Goal: Task Accomplishment & Management: Manage account settings

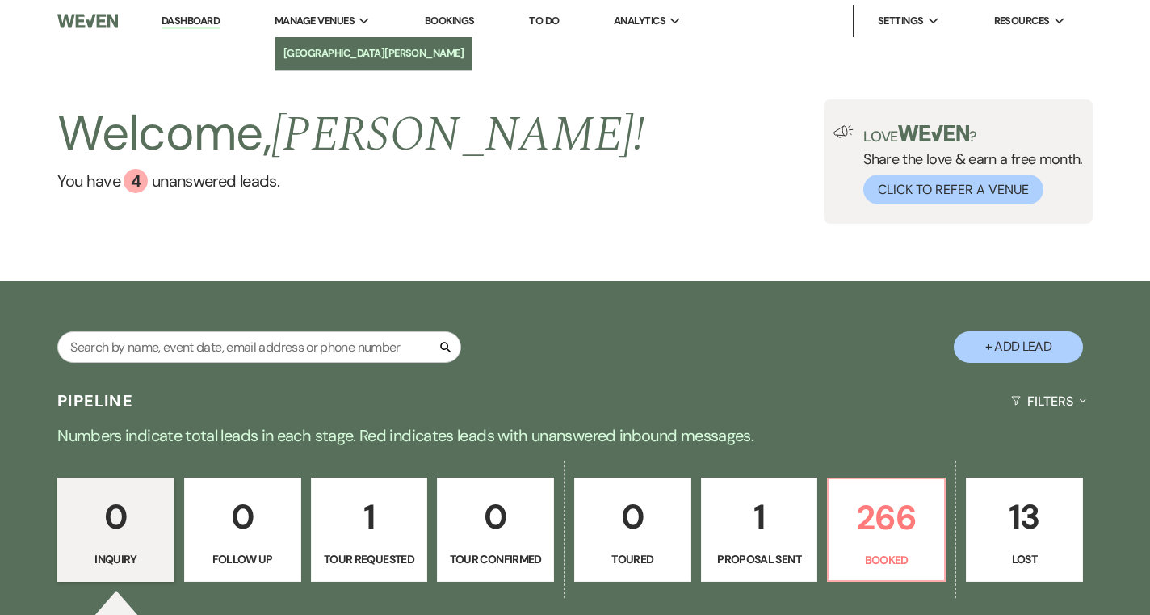
click at [330, 54] on li "[GEOGRAPHIC_DATA][PERSON_NAME]" at bounding box center [374, 53] width 181 height 16
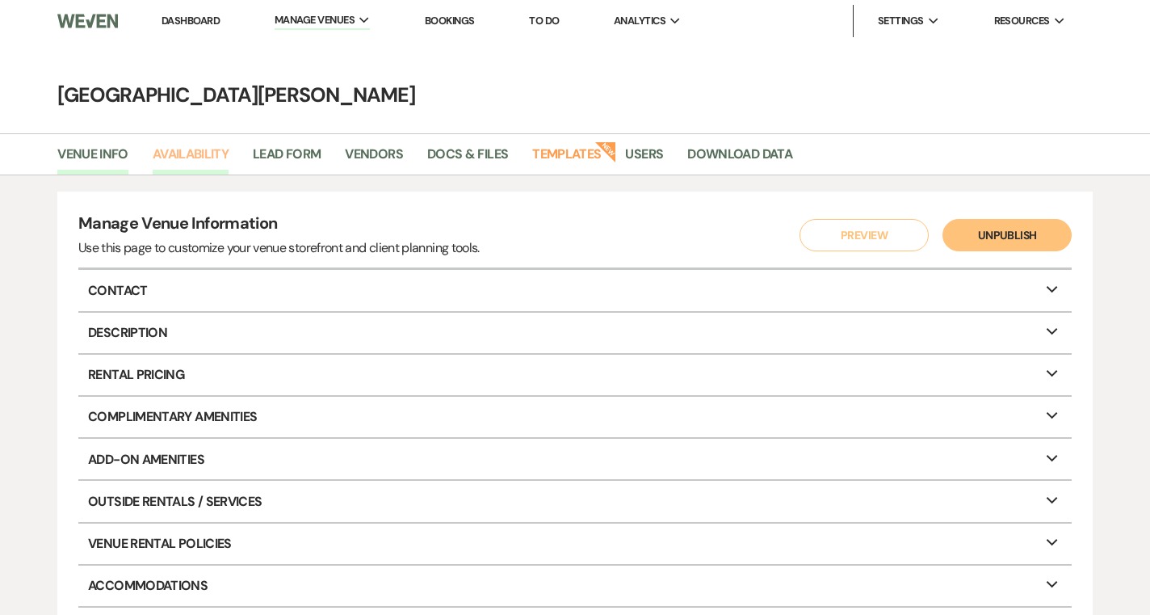
click at [197, 145] on link "Availability" at bounding box center [191, 159] width 76 height 31
select select "3"
select select "2026"
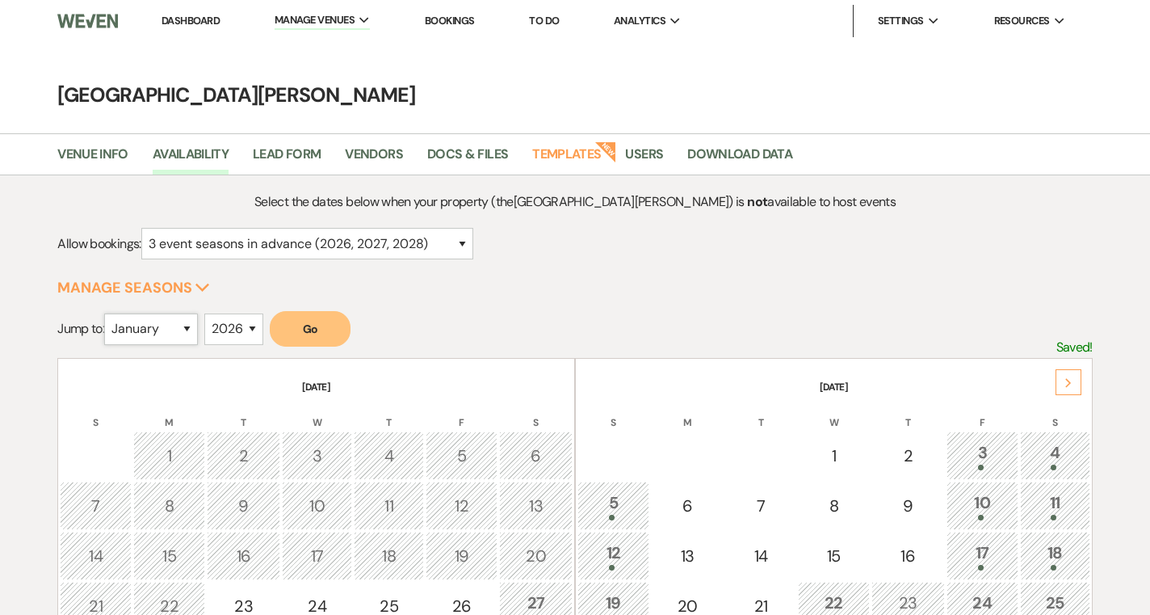
click at [193, 330] on select "January February March April May June July August September October November De…" at bounding box center [151, 329] width 94 height 32
click at [170, 330] on select "January February March April May June July August September October November De…" at bounding box center [151, 329] width 94 height 32
select select "4"
click at [108, 313] on select "January February March April May June July August September October November De…" at bounding box center [151, 329] width 94 height 32
click at [327, 332] on button "Go" at bounding box center [310, 329] width 81 height 36
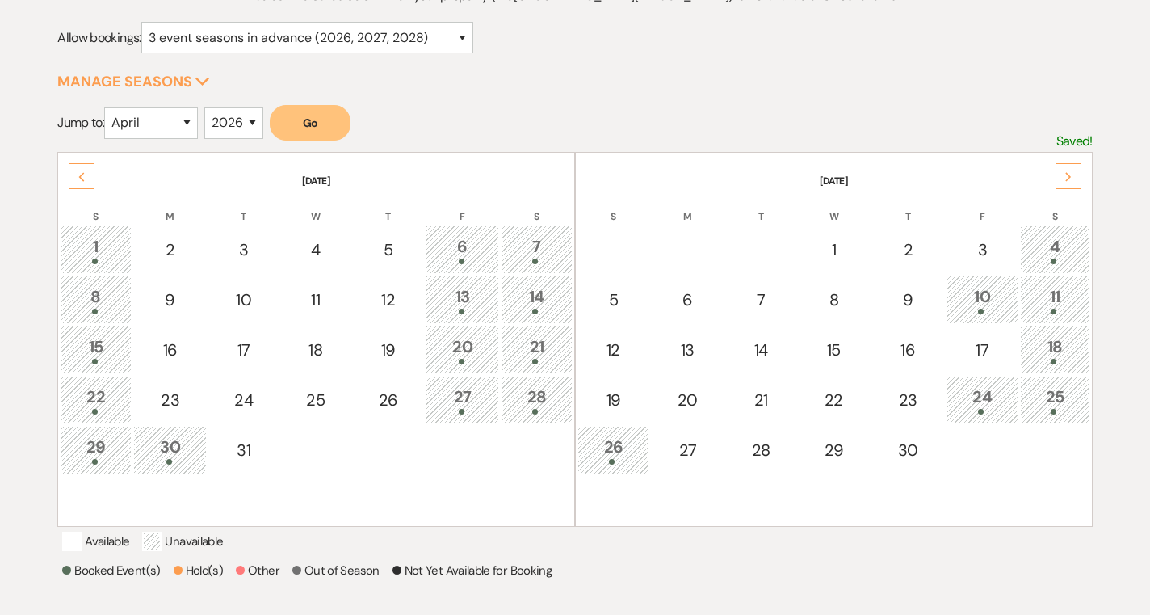
scroll to position [214, 0]
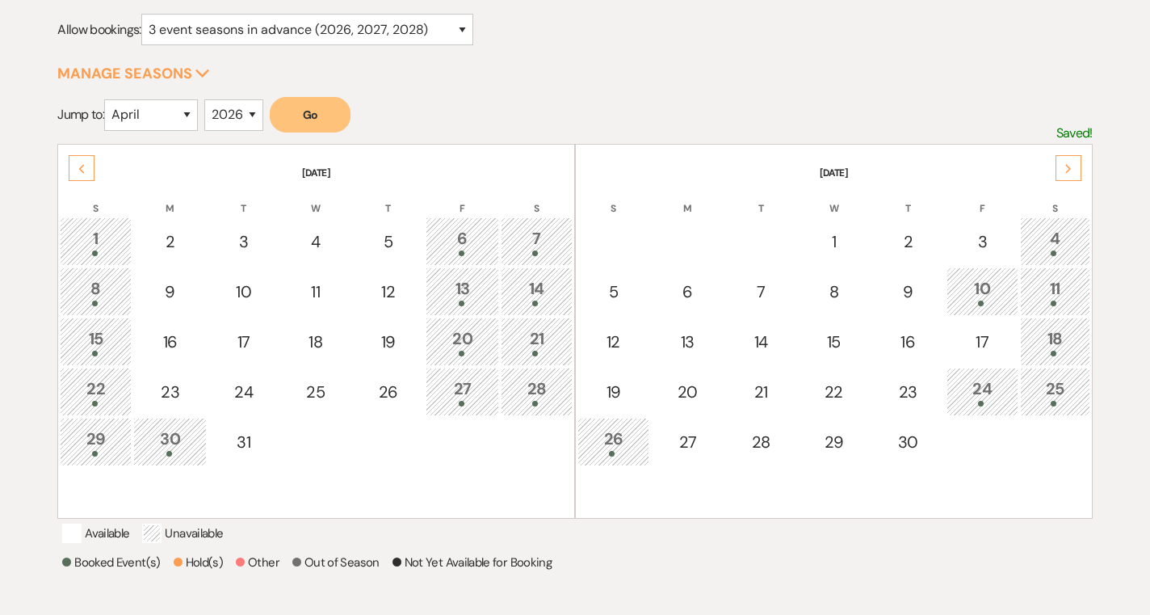
click at [86, 166] on div "Previous" at bounding box center [82, 168] width 26 height 26
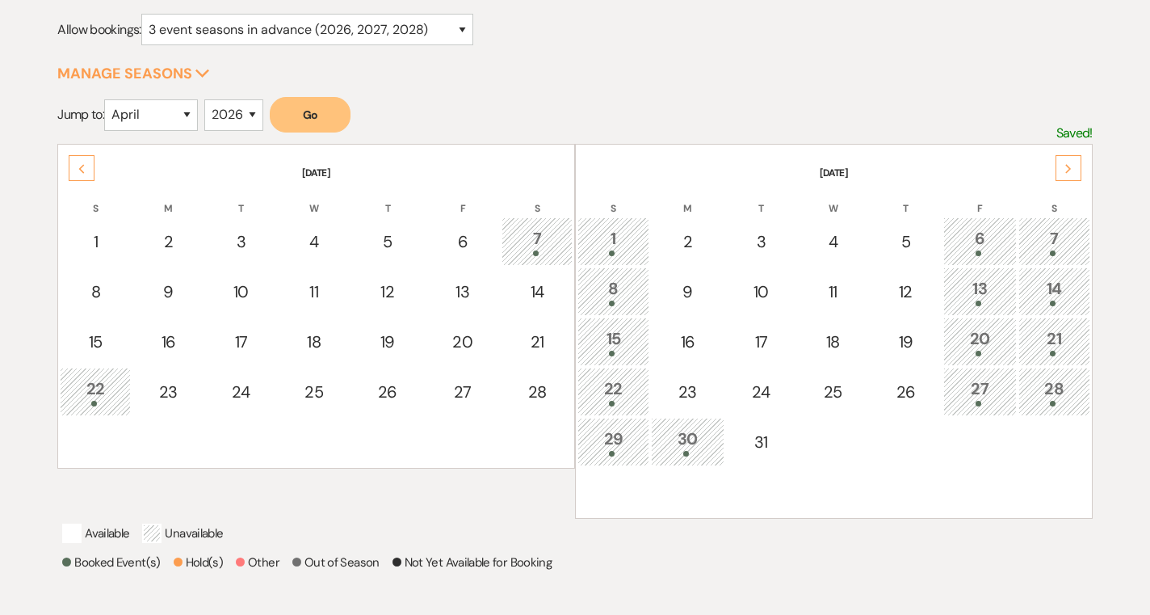
click at [632, 434] on div "29" at bounding box center [613, 442] width 54 height 30
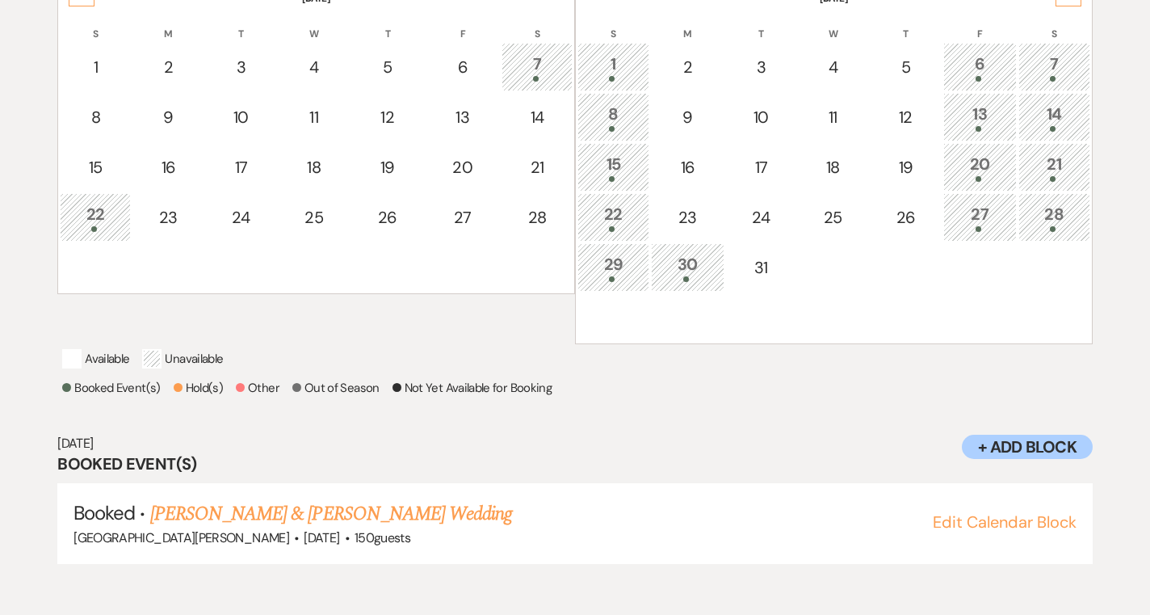
scroll to position [389, 0]
click at [696, 267] on div "30" at bounding box center [688, 266] width 56 height 30
click at [616, 269] on div "29" at bounding box center [613, 266] width 54 height 30
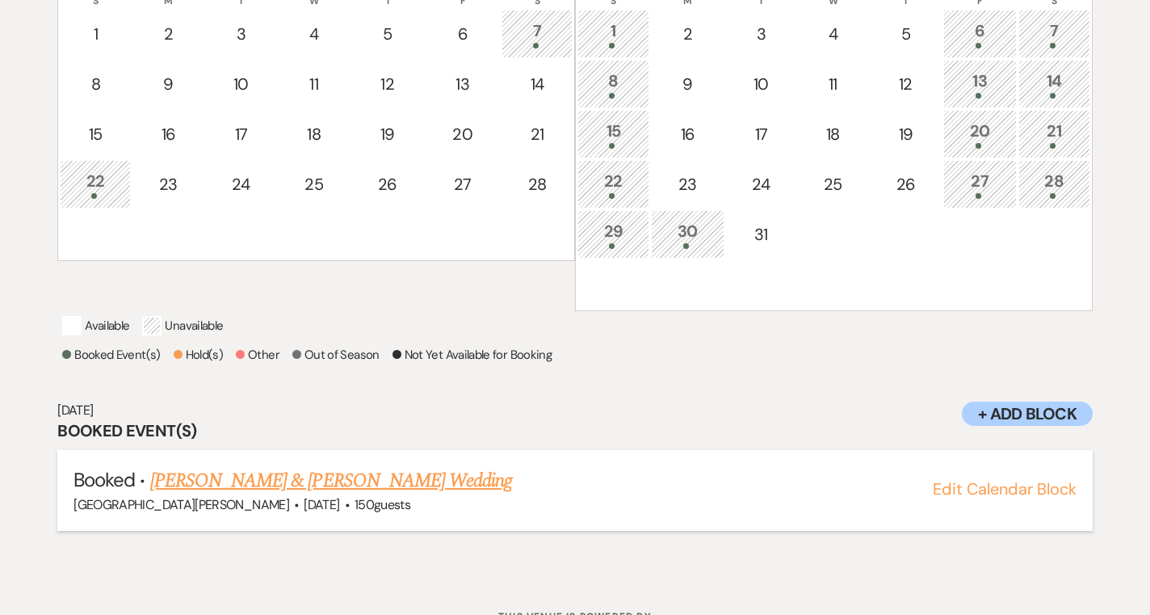
scroll to position [436, 0]
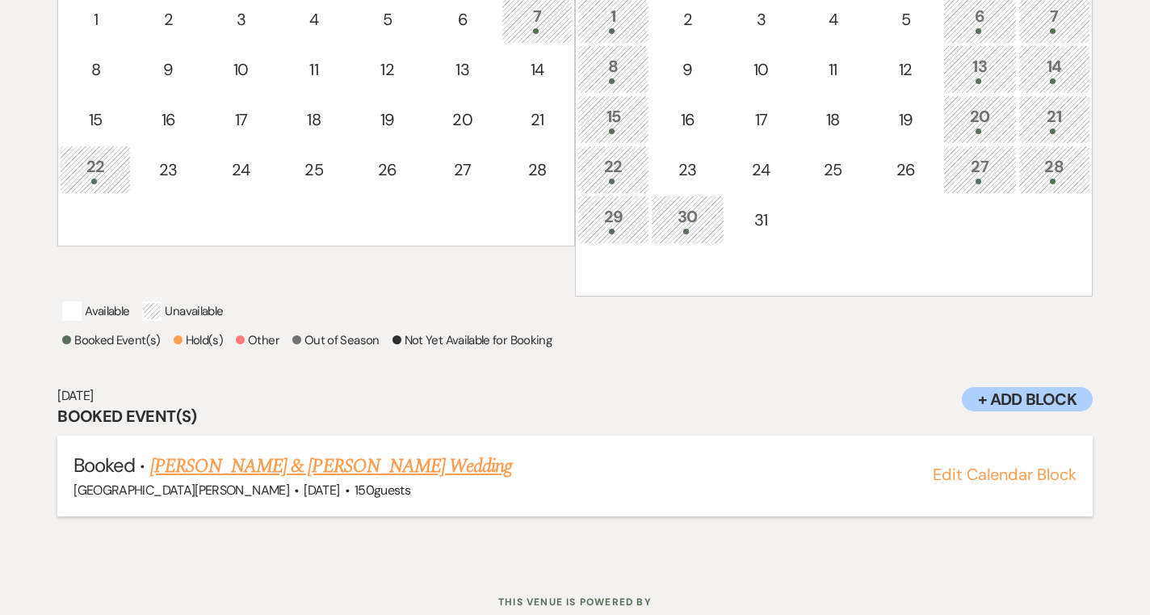
click at [379, 481] on link "[PERSON_NAME] & [PERSON_NAME] Wedding" at bounding box center [331, 466] width 362 height 29
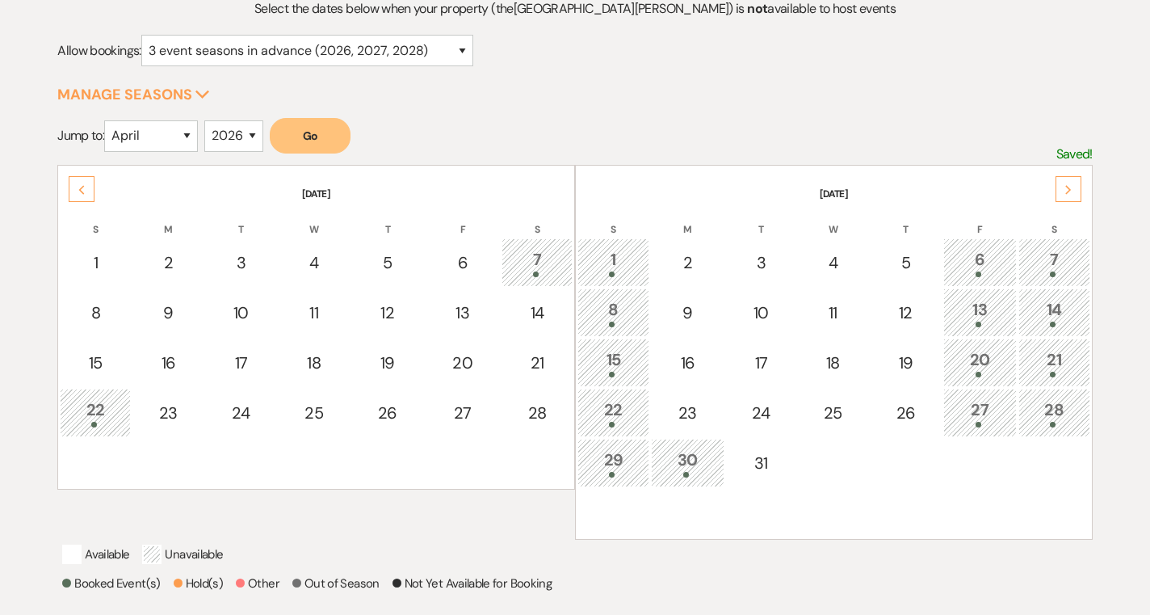
scroll to position [219, 0]
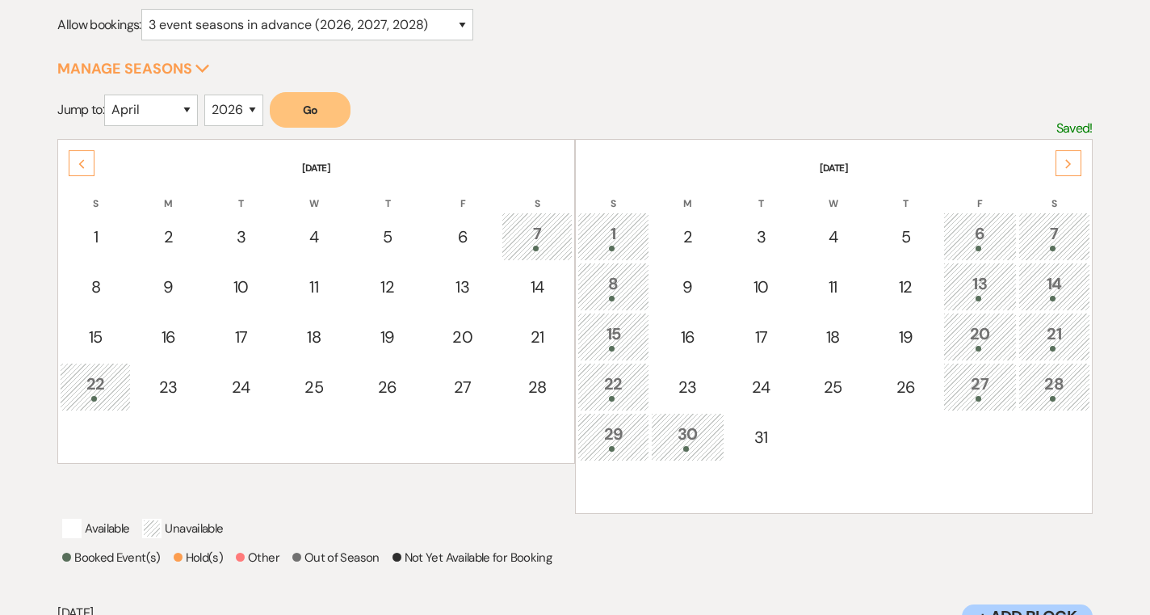
click at [1065, 166] on icon "Next" at bounding box center [1069, 164] width 8 height 10
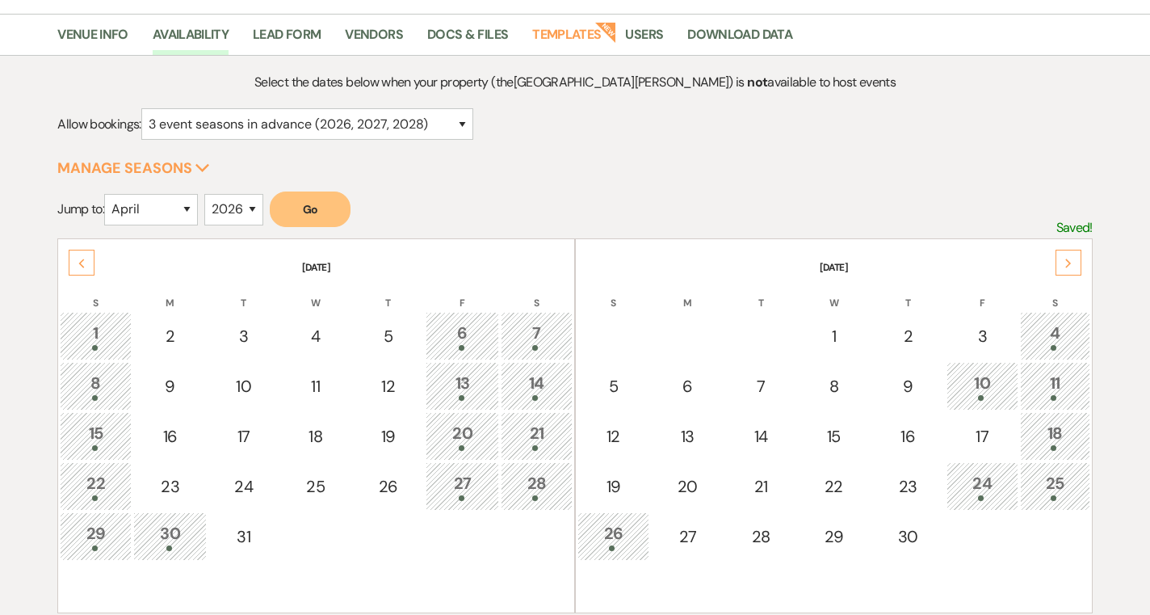
scroll to position [0, 0]
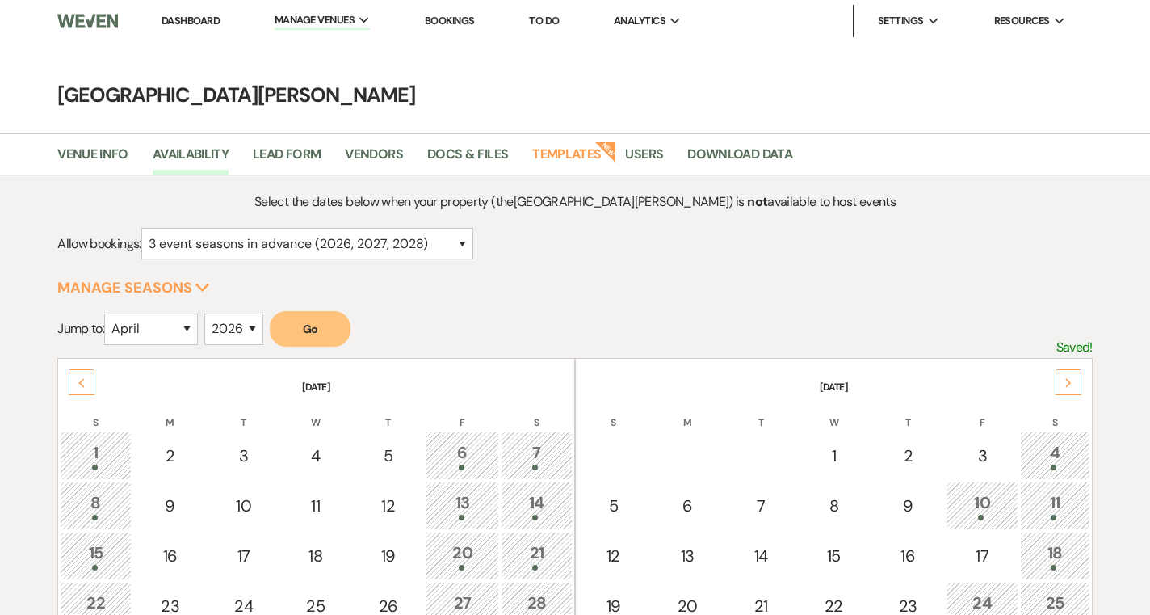
click at [189, 25] on link "Dashboard" at bounding box center [191, 21] width 58 height 14
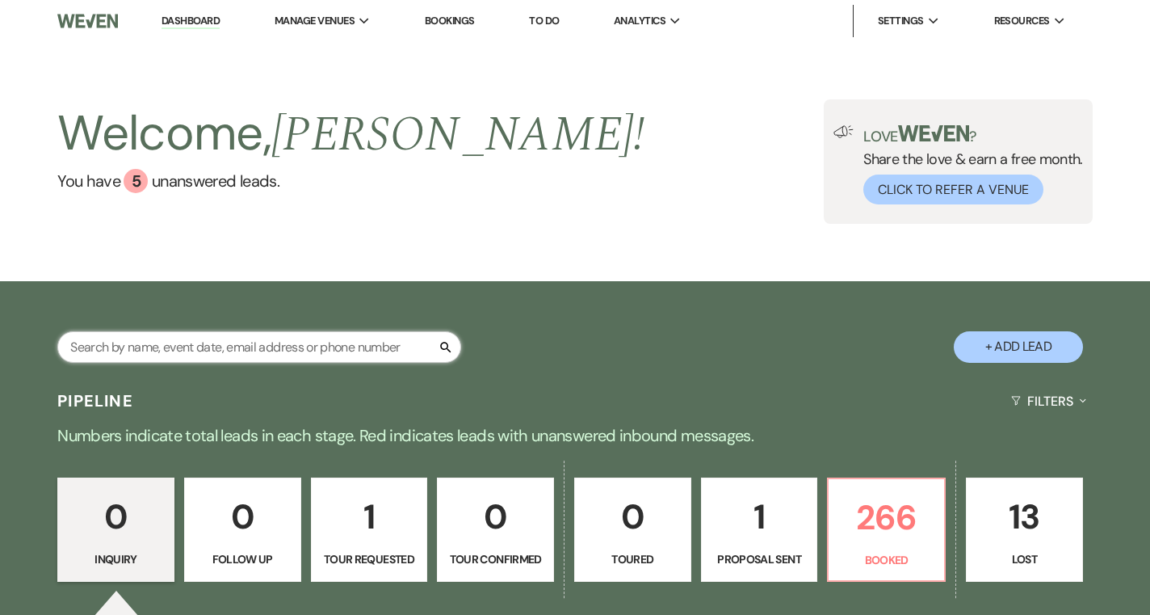
click at [242, 348] on input "text" at bounding box center [259, 347] width 404 height 32
type input "[PERSON_NAME]"
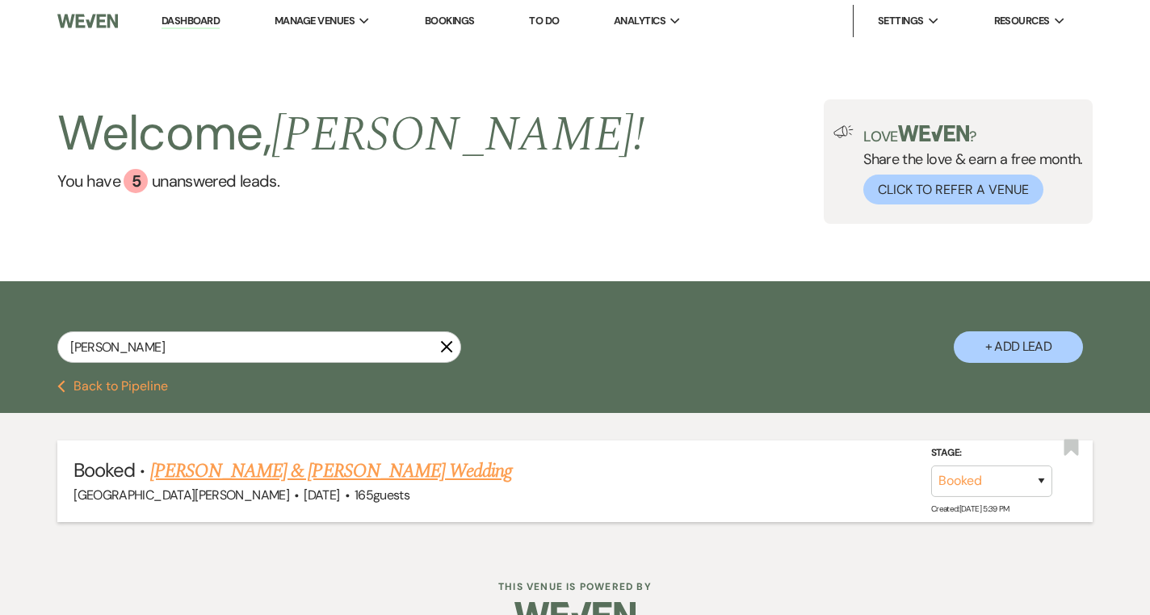
click at [254, 474] on link "[PERSON_NAME] & [PERSON_NAME] Wedding" at bounding box center [331, 470] width 362 height 29
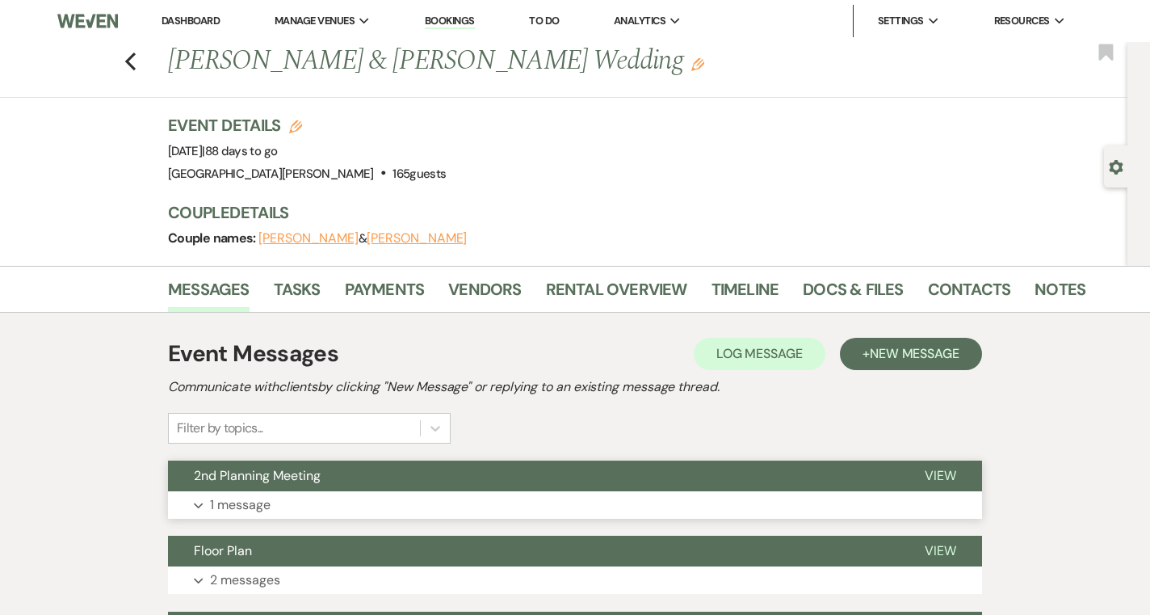
click at [433, 477] on button "2nd Planning Meeting" at bounding box center [533, 475] width 731 height 31
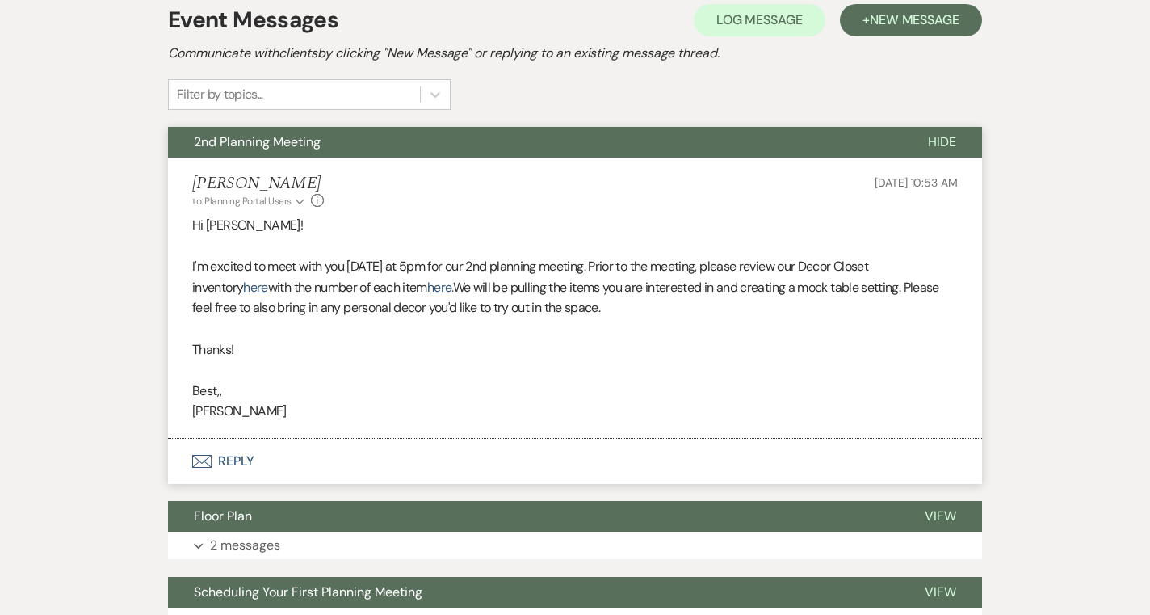
scroll to position [337, 0]
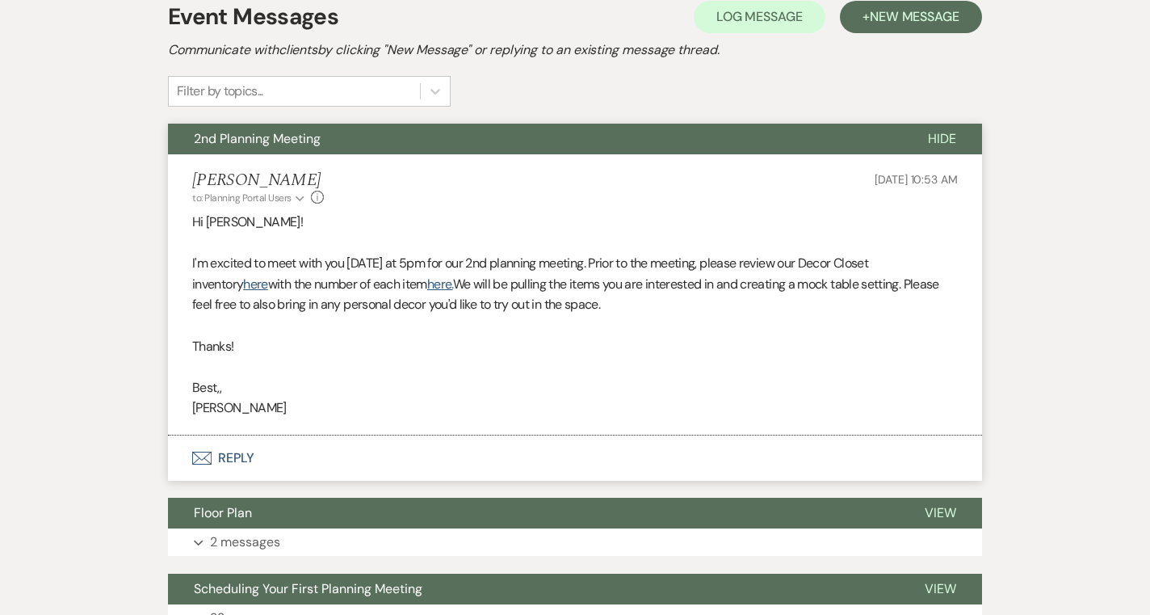
click at [935, 212] on p "Hi [PERSON_NAME]!" at bounding box center [575, 222] width 766 height 21
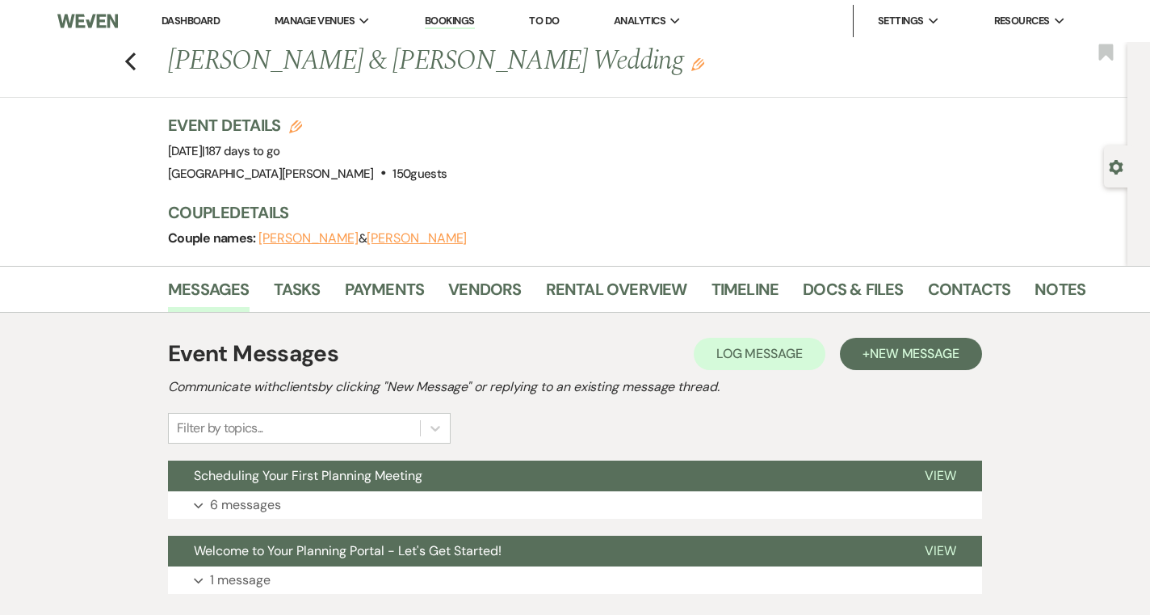
click at [379, 488] on button "Scheduling Your First Planning Meeting" at bounding box center [533, 475] width 731 height 31
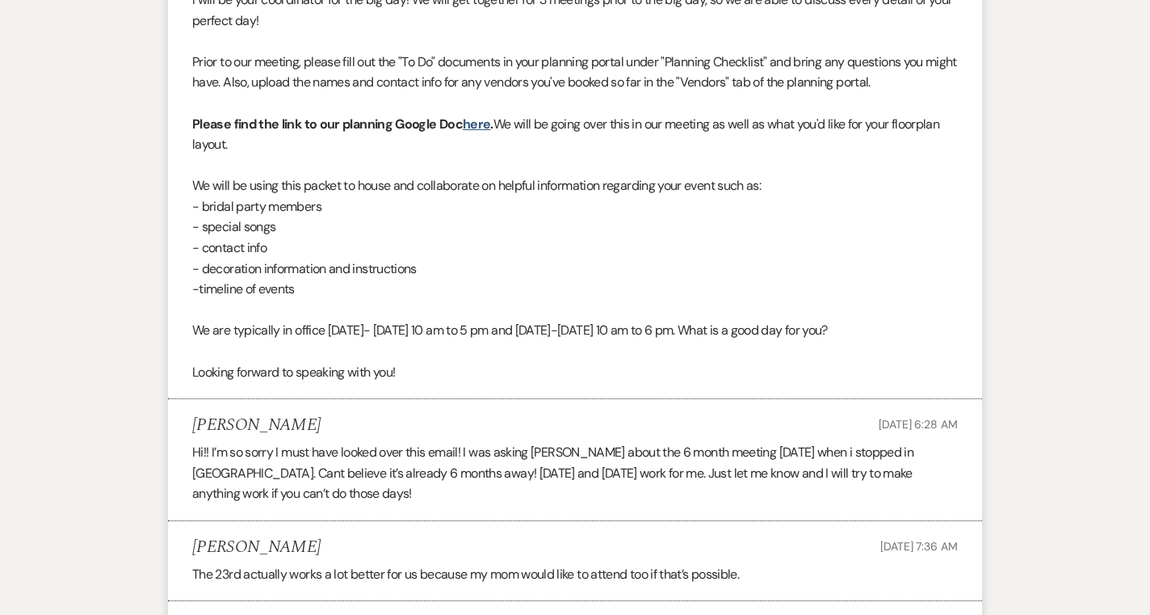
scroll to position [1148, 0]
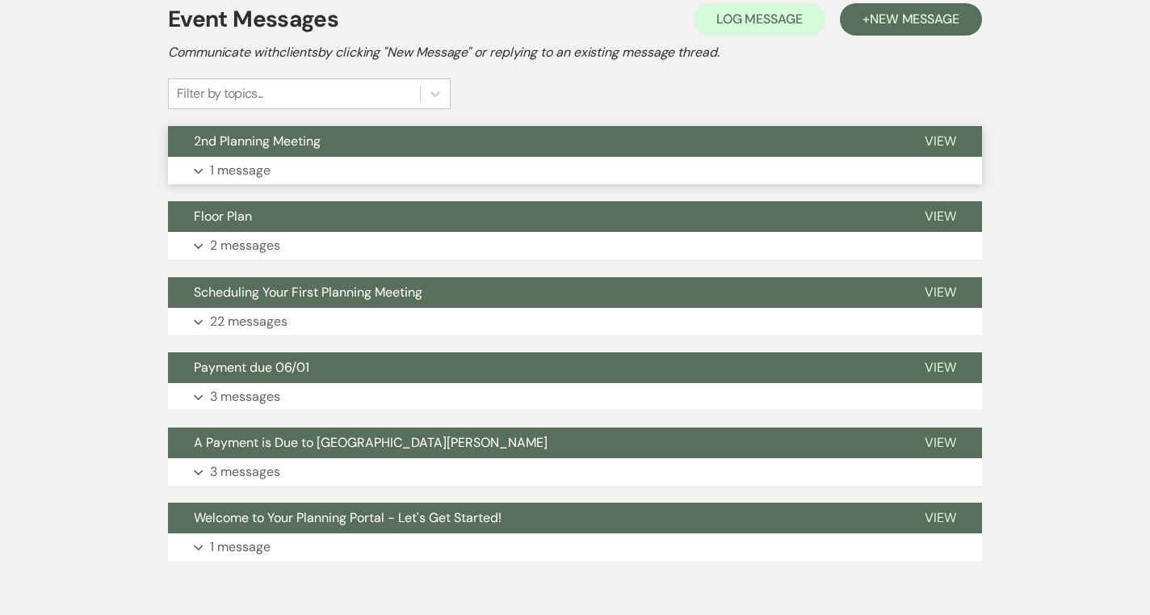
click at [740, 138] on button "2nd Planning Meeting" at bounding box center [533, 141] width 731 height 31
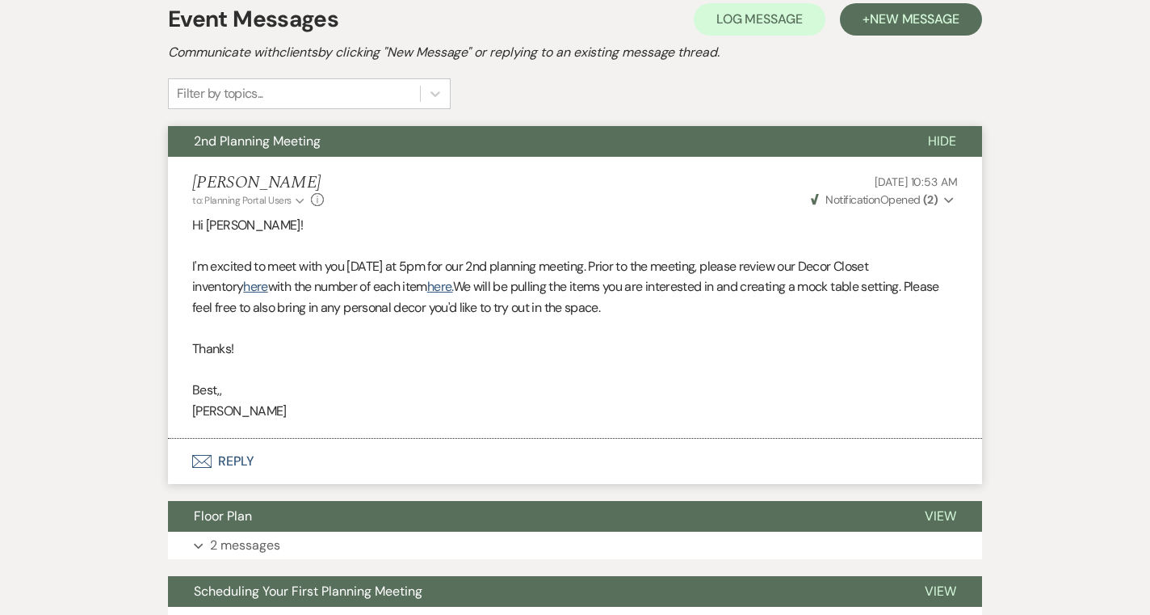
click at [931, 208] on li "Alison Beaulieu to: Planning Portal Users Expand Info Sep 22, 2025, 10:53 AM We…" at bounding box center [575, 297] width 814 height 281
click at [932, 202] on strong "( 2 )" at bounding box center [930, 199] width 15 height 15
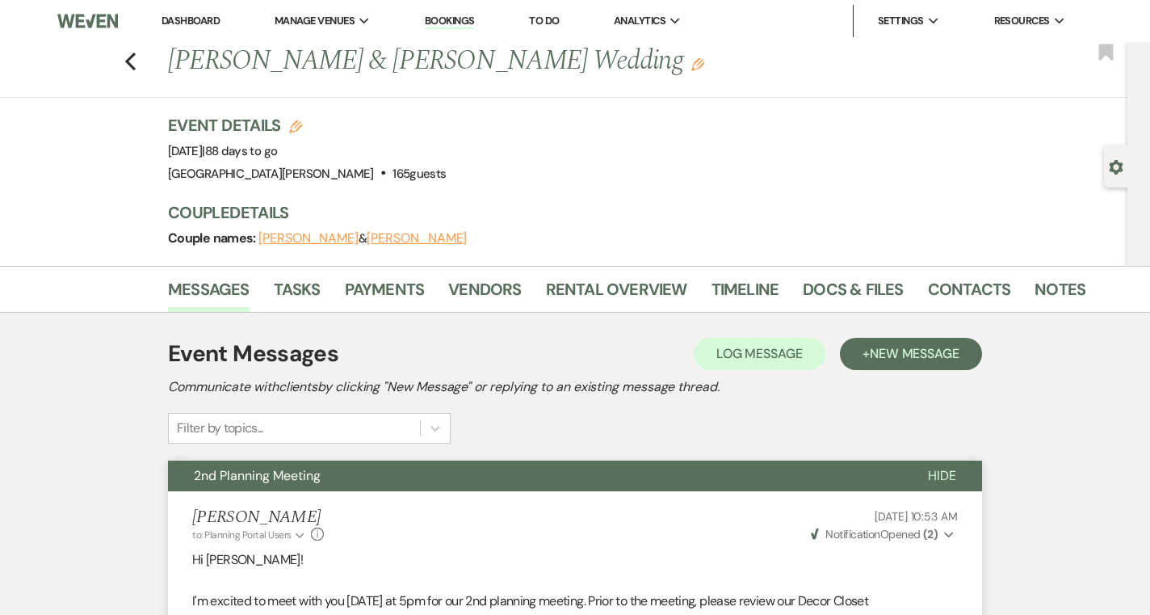
click at [205, 25] on link "Dashboard" at bounding box center [191, 21] width 58 height 14
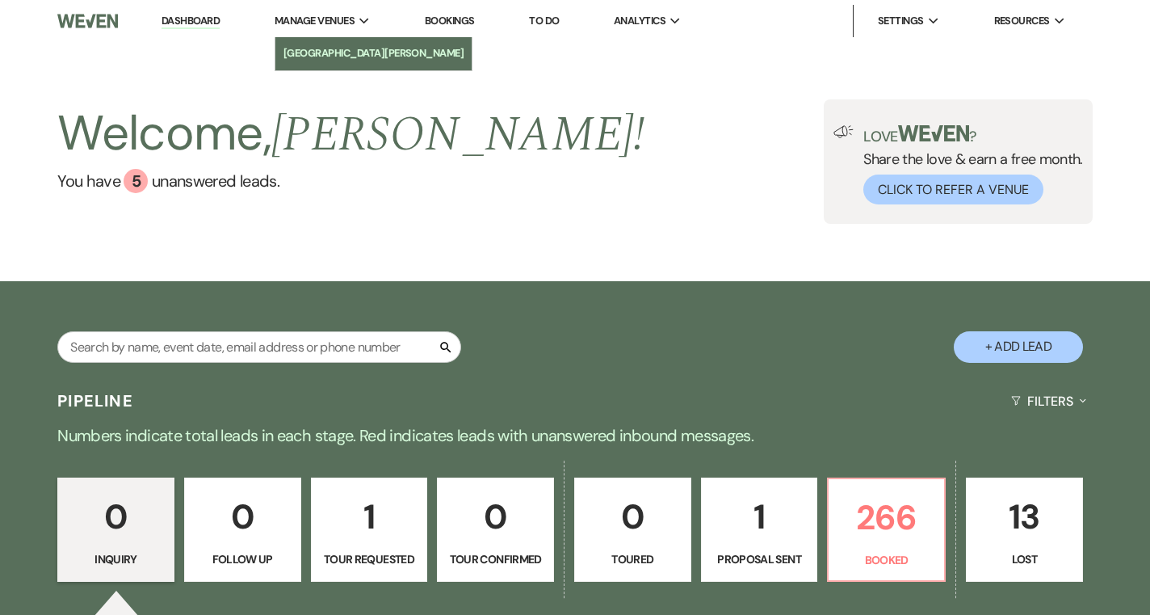
click at [347, 44] on link "[GEOGRAPHIC_DATA][PERSON_NAME]" at bounding box center [373, 53] width 197 height 32
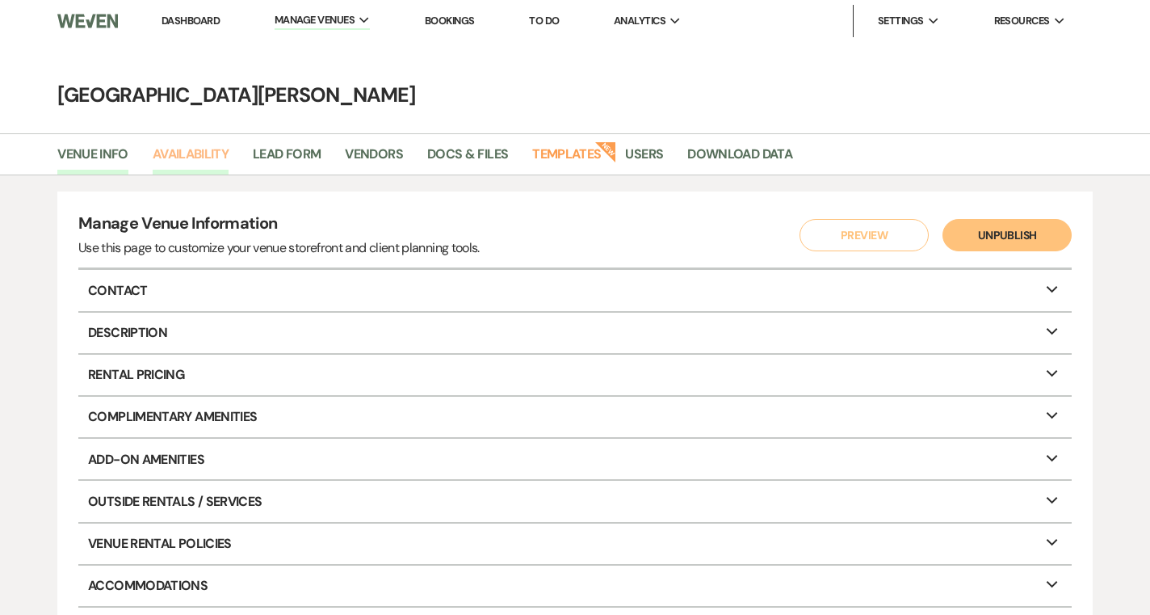
click at [191, 163] on link "Availability" at bounding box center [191, 159] width 76 height 31
select select "3"
select select "2026"
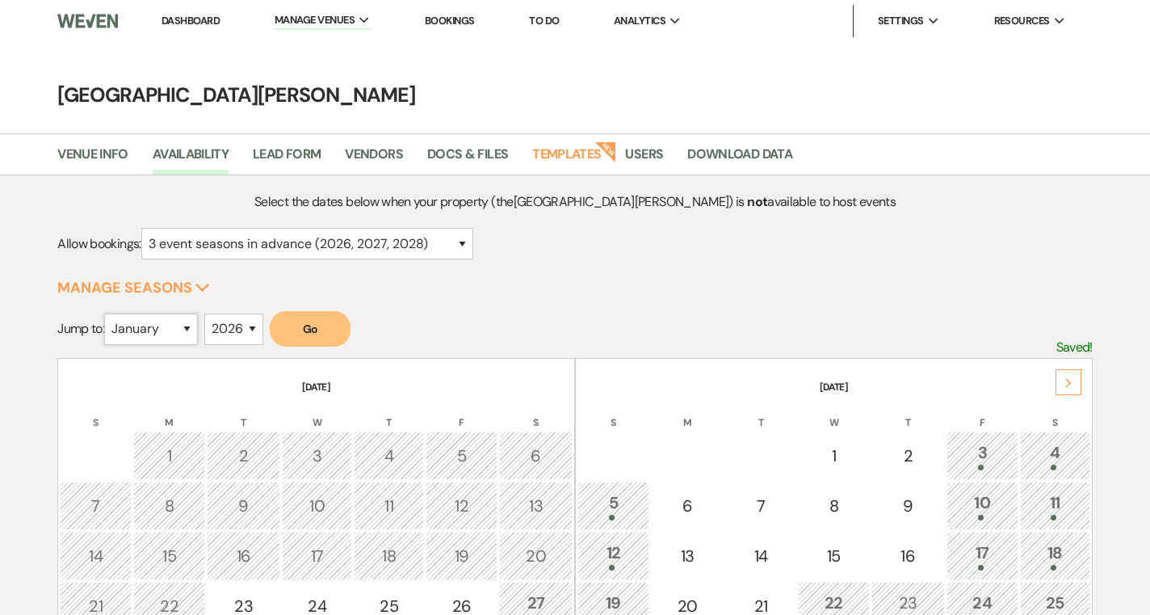
click at [153, 338] on select "January February March April May June July August September October November De…" at bounding box center [151, 329] width 94 height 32
select select "4"
click at [108, 313] on select "January February March April May June July August September October November De…" at bounding box center [151, 329] width 94 height 32
click at [301, 329] on button "Go" at bounding box center [310, 329] width 81 height 36
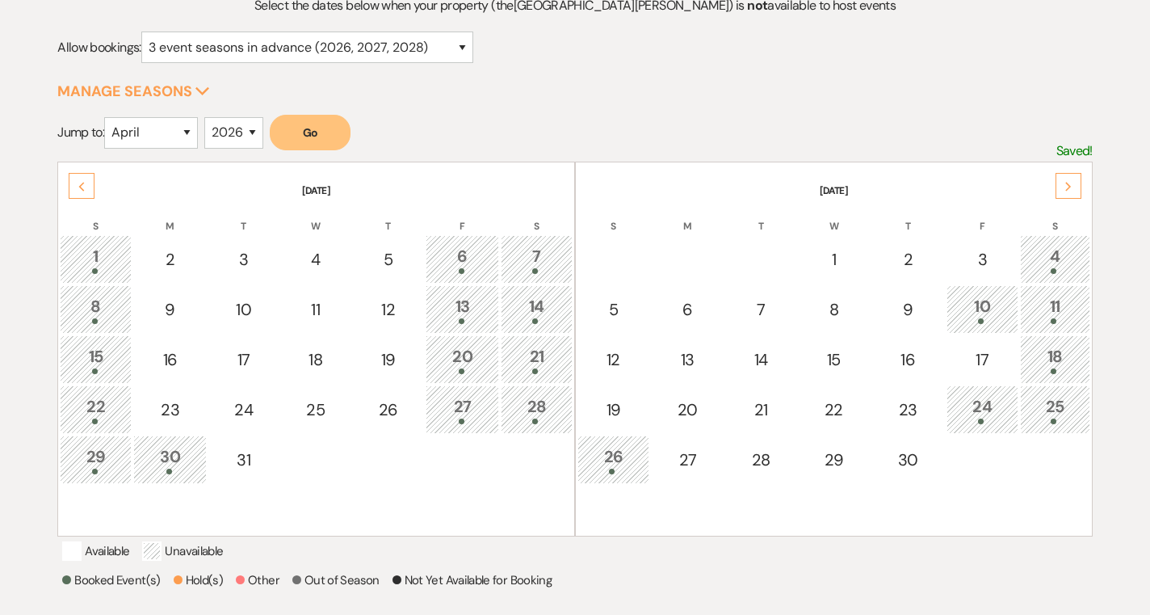
scroll to position [195, 0]
click at [628, 326] on td "5" at bounding box center [614, 310] width 72 height 48
select select "other"
select select "false"
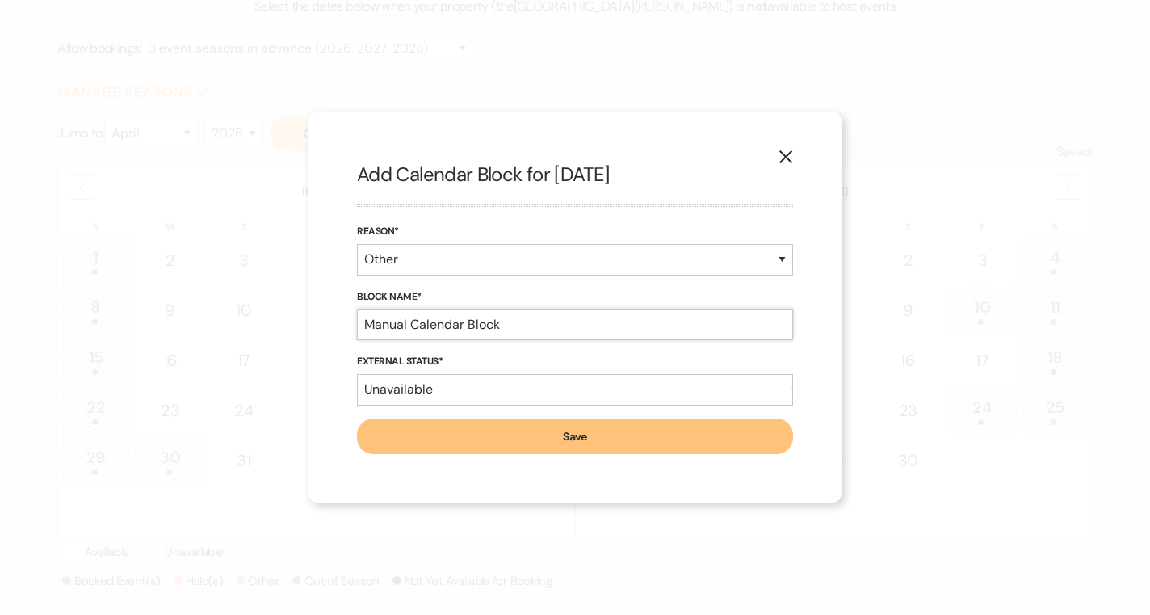
click at [469, 330] on input "Manual Calendar Block" at bounding box center [575, 325] width 436 height 32
type input "Easter, Closed"
click at [436, 427] on button "Save" at bounding box center [575, 436] width 436 height 36
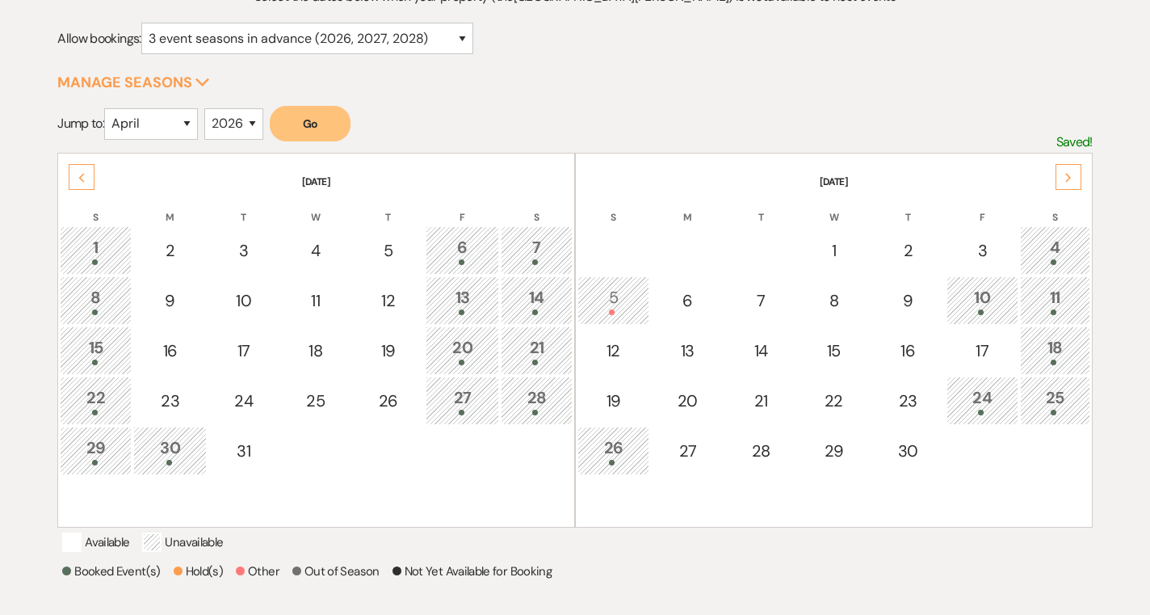
scroll to position [206, 0]
click at [82, 173] on use at bounding box center [82, 176] width 6 height 9
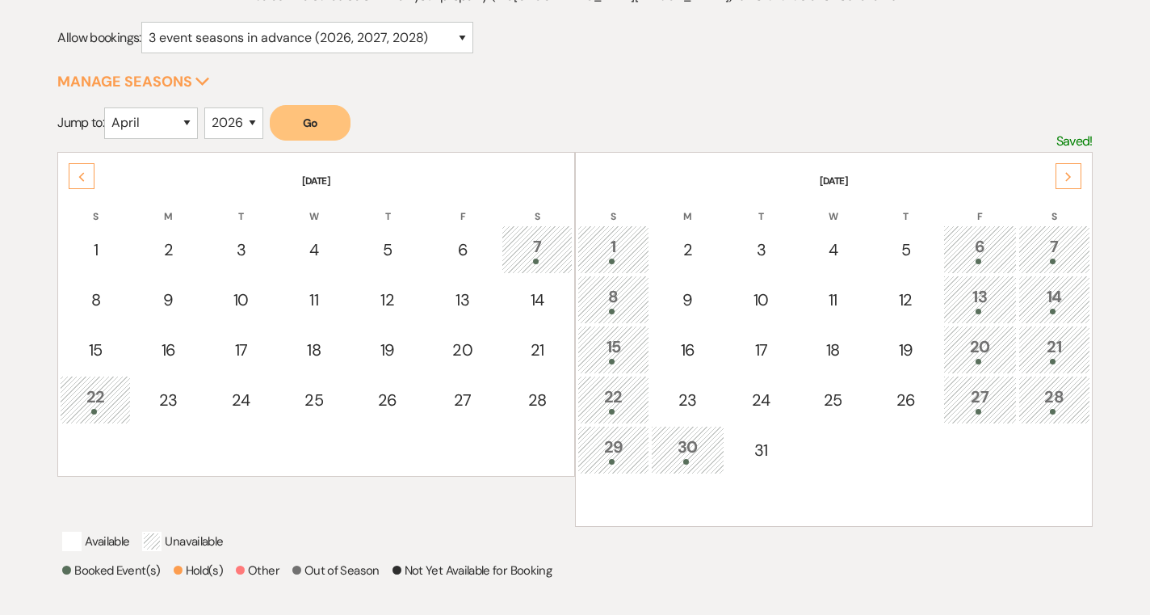
click at [90, 174] on div "Previous" at bounding box center [82, 176] width 26 height 26
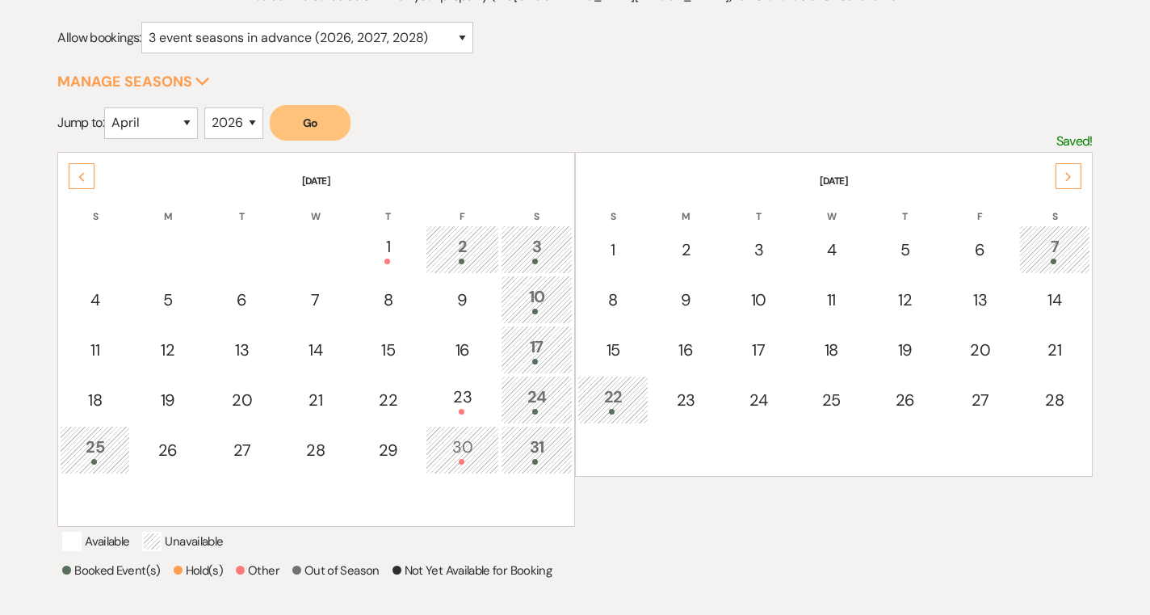
click at [1076, 176] on div "Next" at bounding box center [1069, 176] width 26 height 26
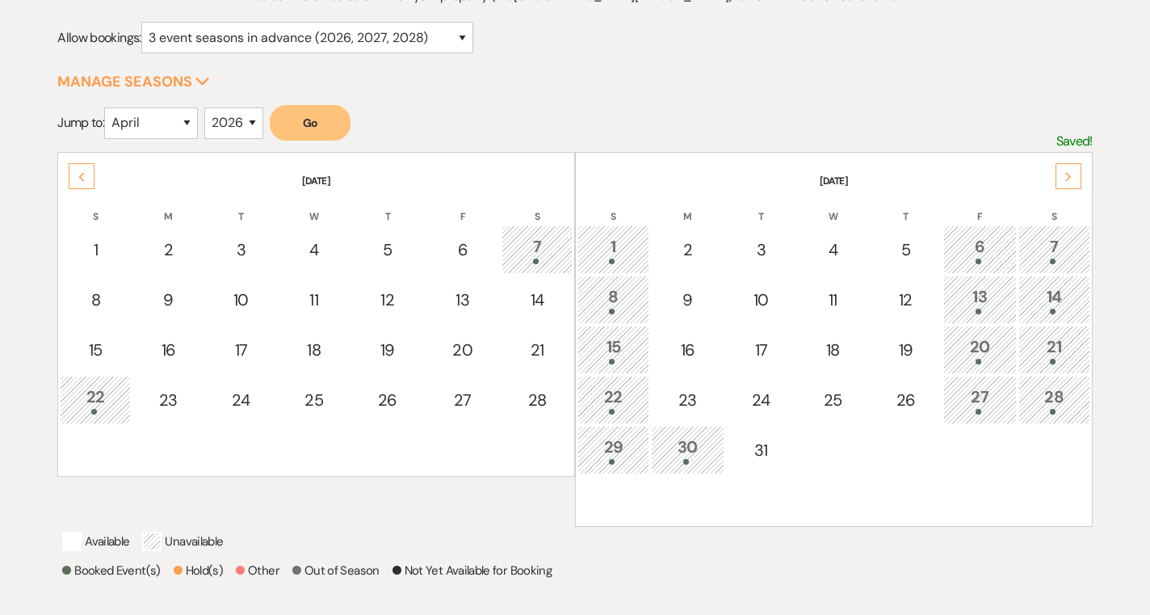
click at [1076, 176] on div "Next" at bounding box center [1069, 176] width 26 height 26
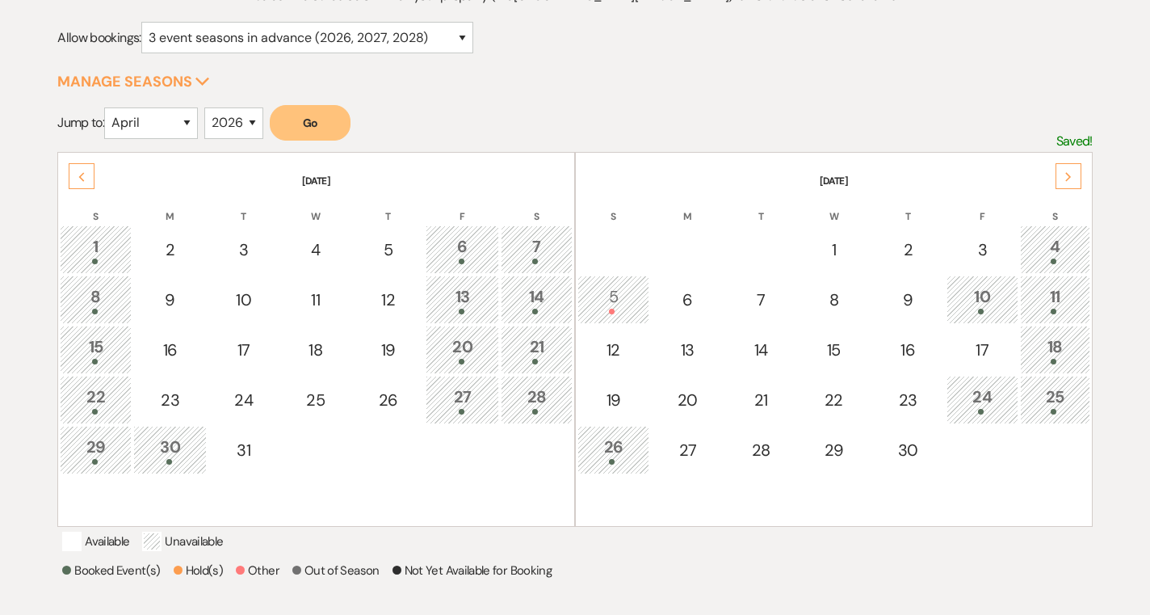
click at [1076, 176] on div "Next" at bounding box center [1069, 176] width 26 height 26
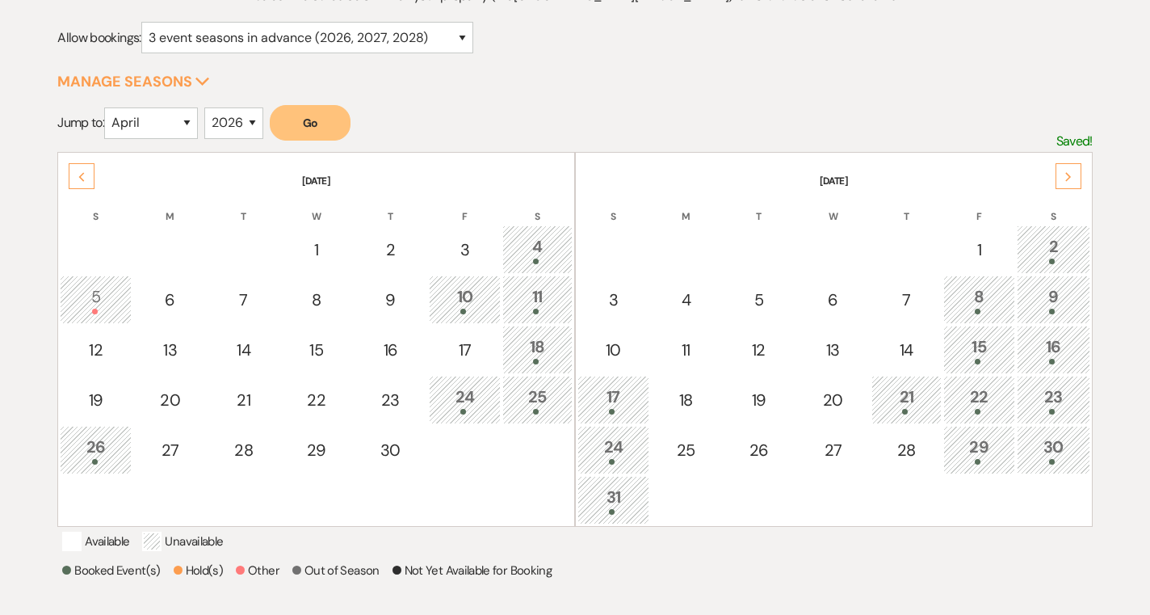
click at [916, 406] on div "21" at bounding box center [906, 399] width 53 height 30
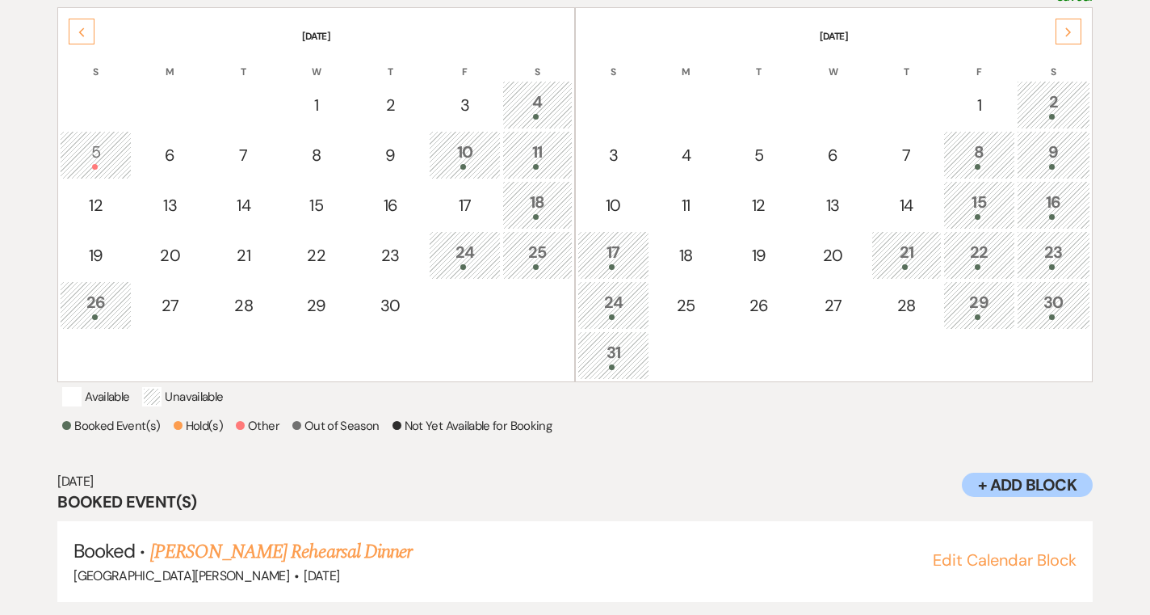
scroll to position [0, 0]
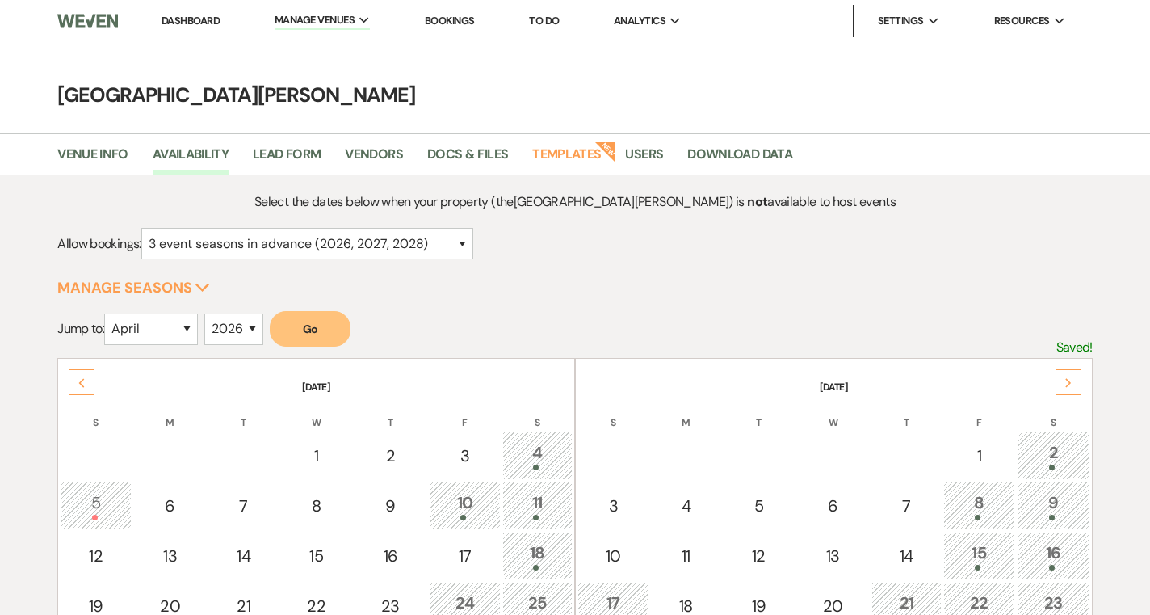
click at [187, 24] on link "Dashboard" at bounding box center [191, 21] width 58 height 14
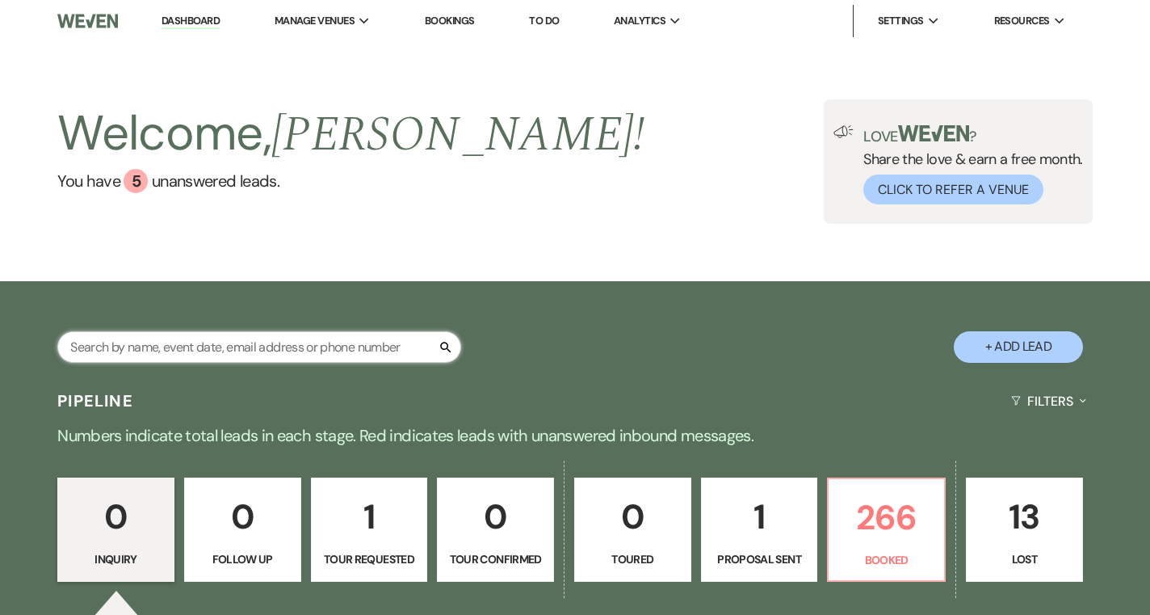
click at [234, 356] on input "text" at bounding box center [259, 347] width 404 height 32
type input "morrow"
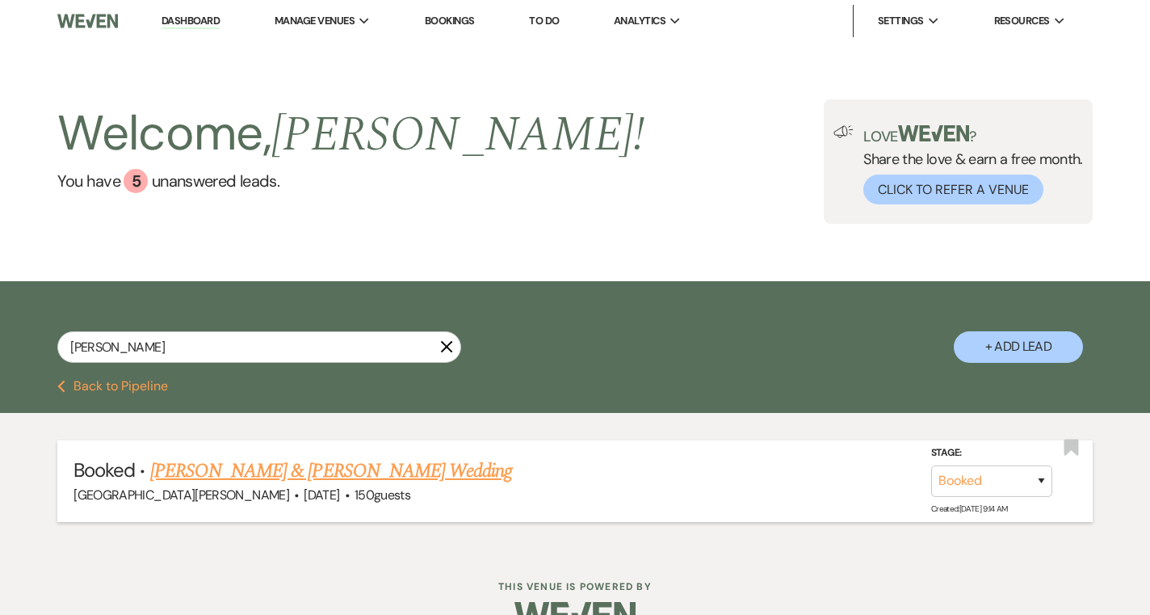
click at [272, 469] on link "[PERSON_NAME] & [PERSON_NAME] Wedding" at bounding box center [331, 470] width 362 height 29
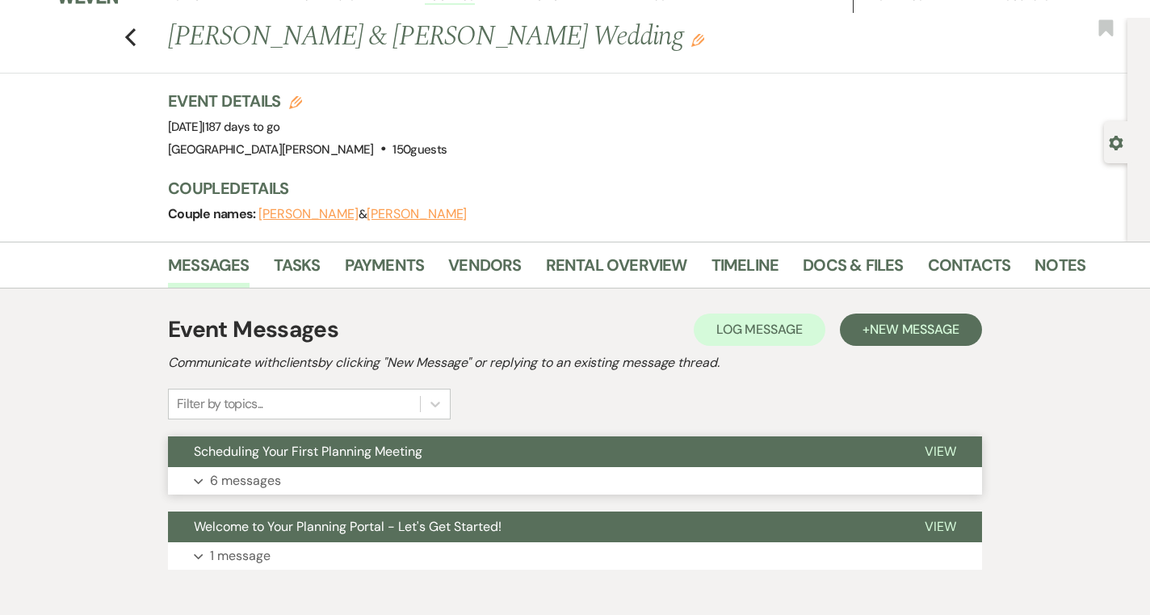
click at [390, 460] on button "Scheduling Your First Planning Meeting" at bounding box center [533, 451] width 731 height 31
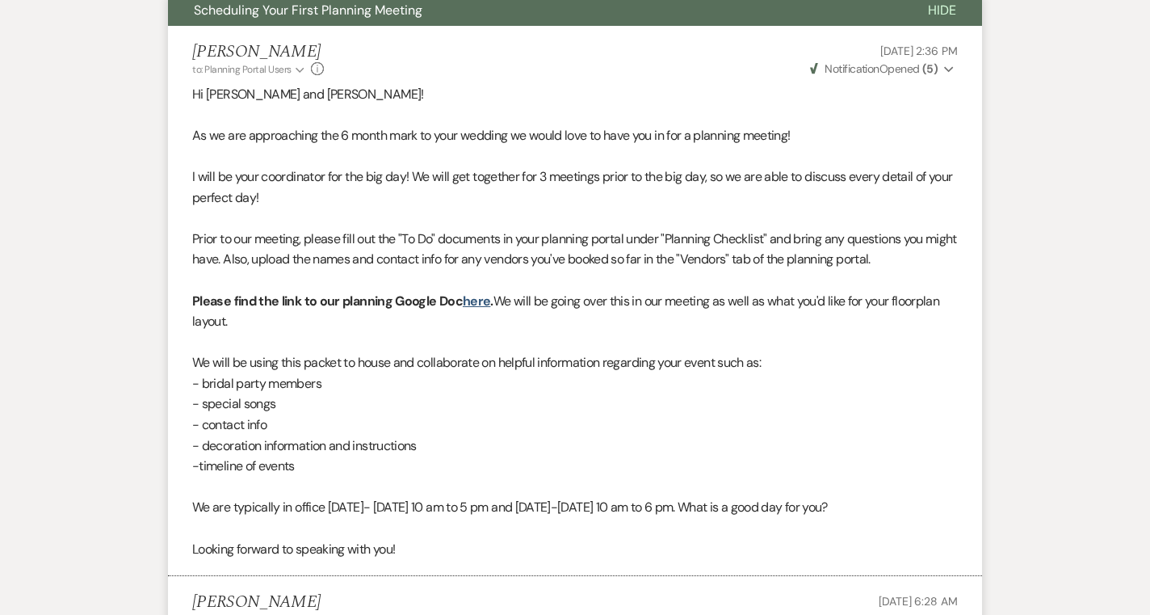
scroll to position [471, 0]
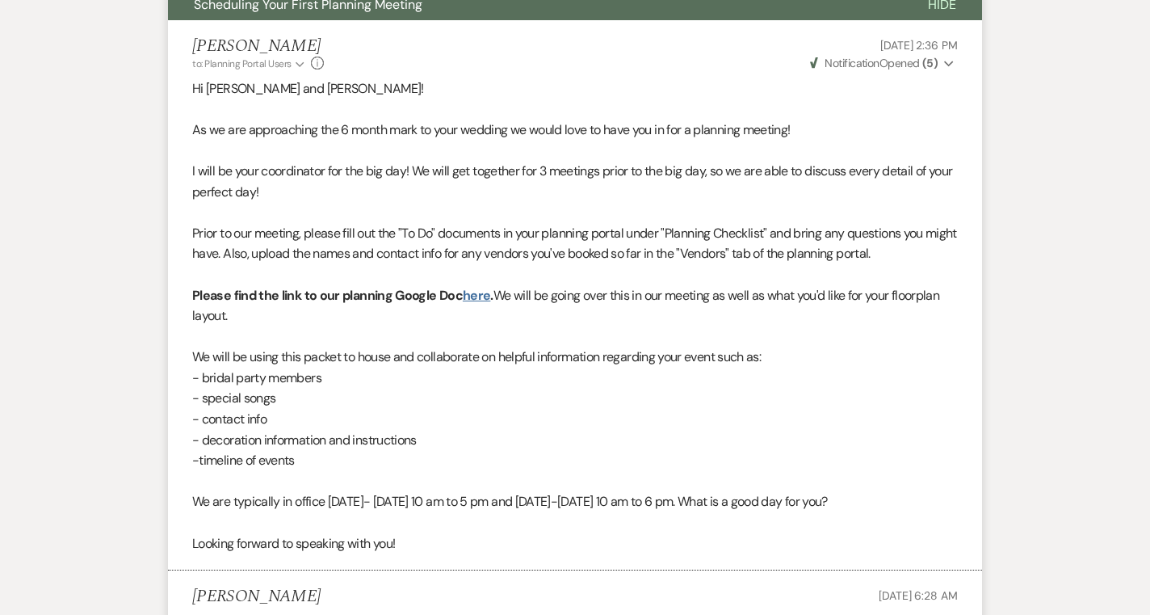
click at [475, 301] on link "here" at bounding box center [476, 295] width 27 height 17
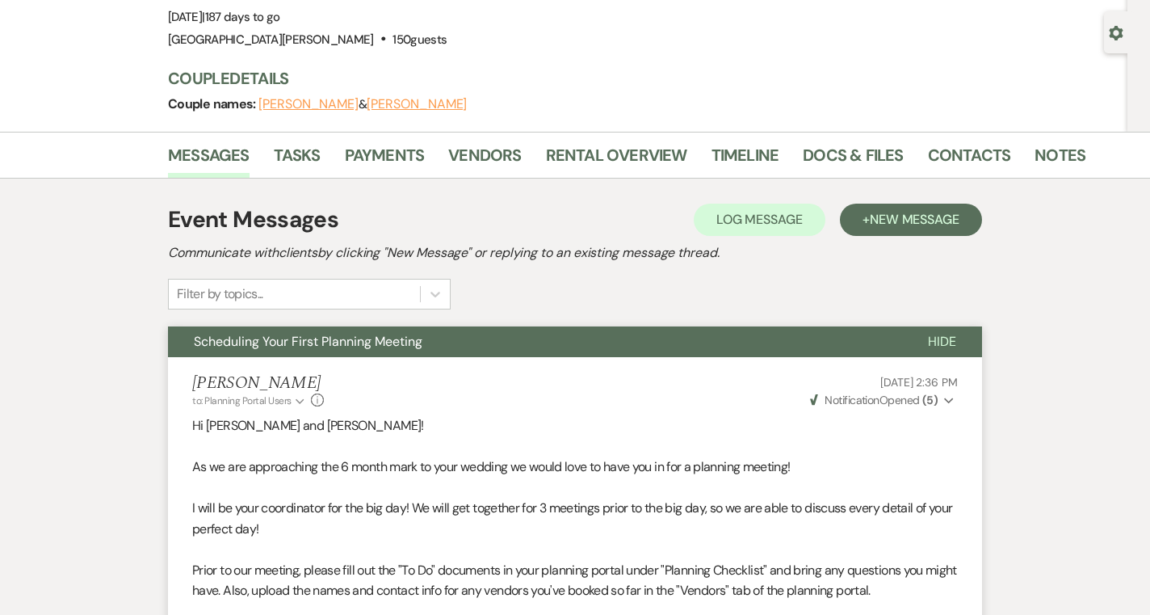
scroll to position [0, 0]
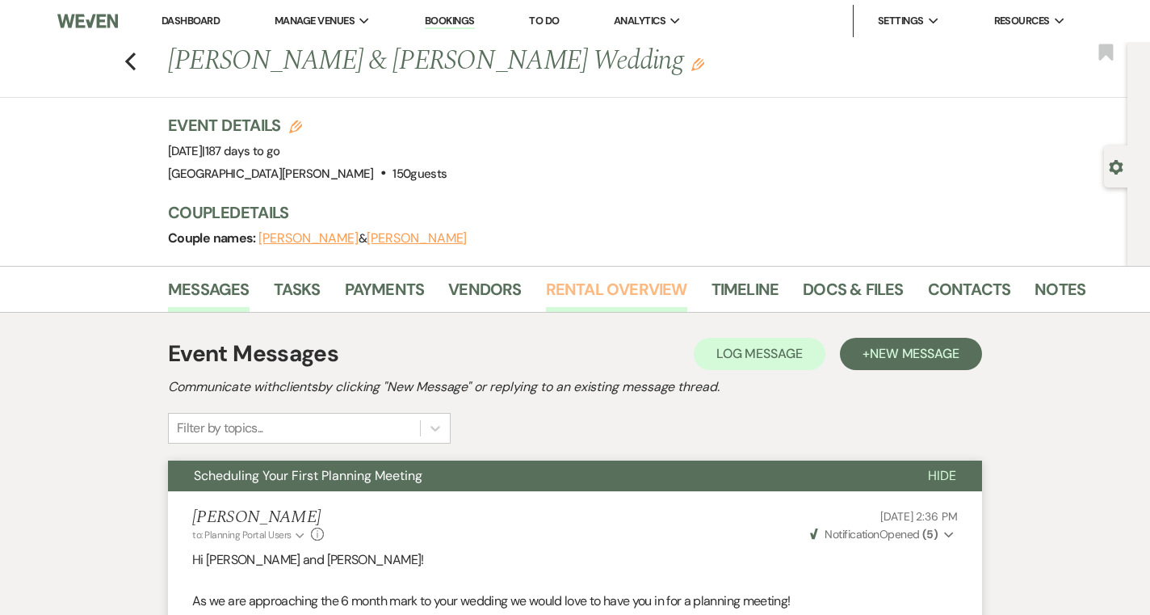
click at [593, 288] on link "Rental Overview" at bounding box center [616, 294] width 141 height 36
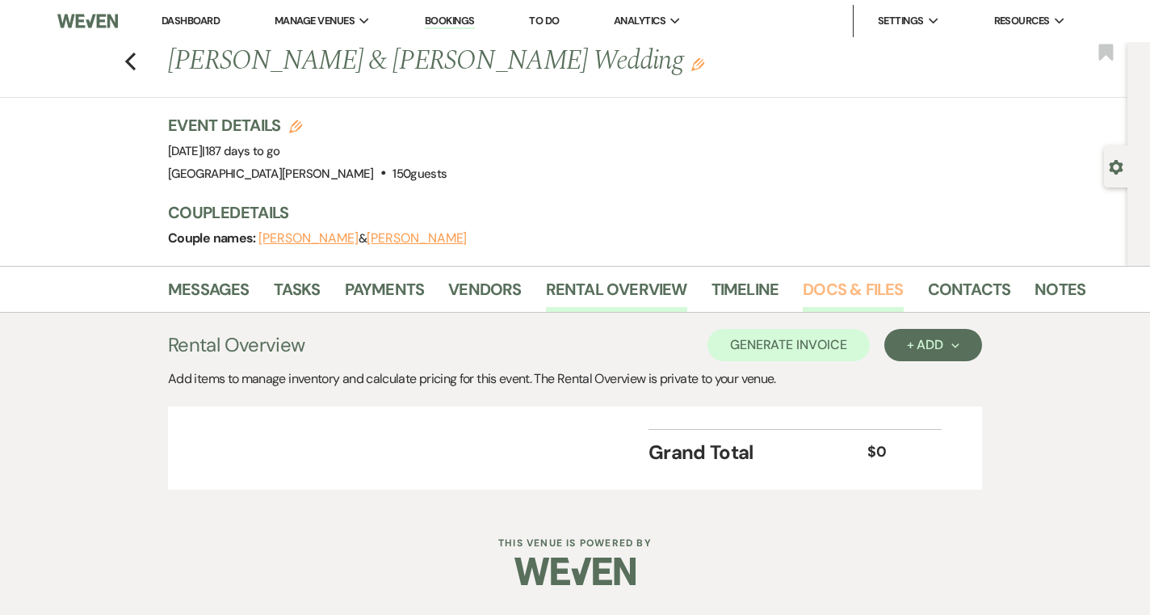
click at [843, 290] on link "Docs & Files" at bounding box center [853, 294] width 100 height 36
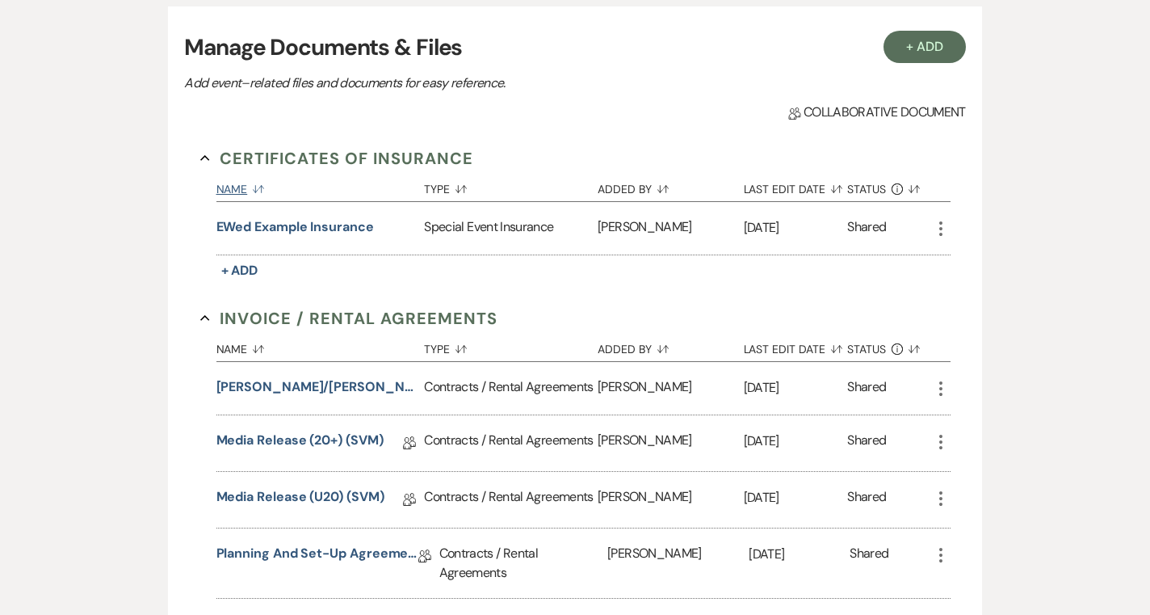
scroll to position [341, 0]
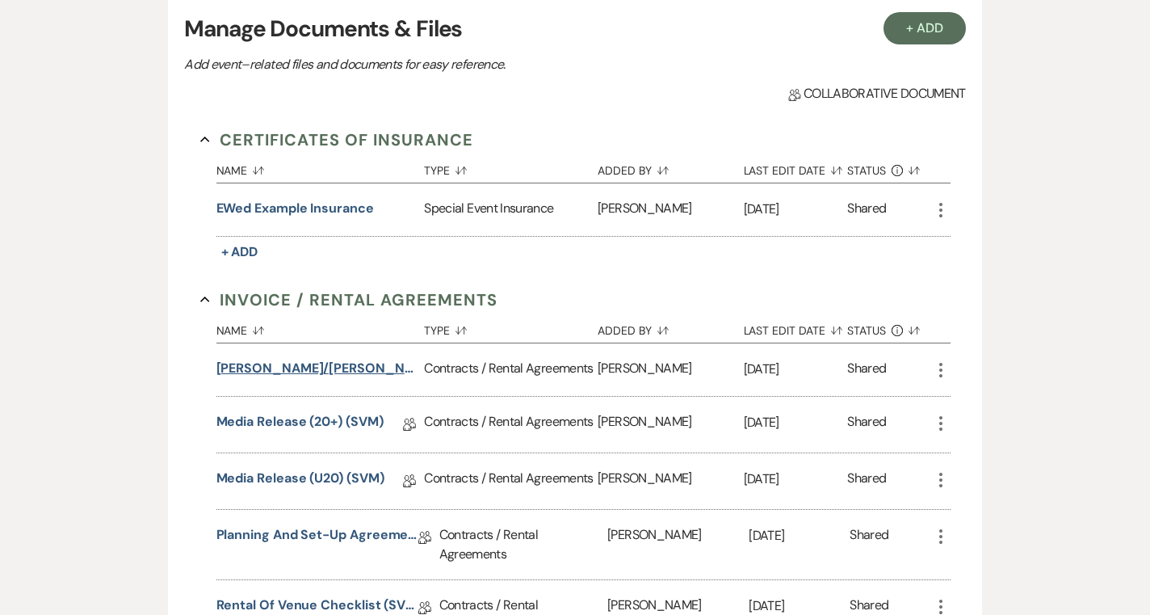
click at [353, 359] on button "Morrow/Monaghan Wedding (1am end)" at bounding box center [317, 368] width 202 height 19
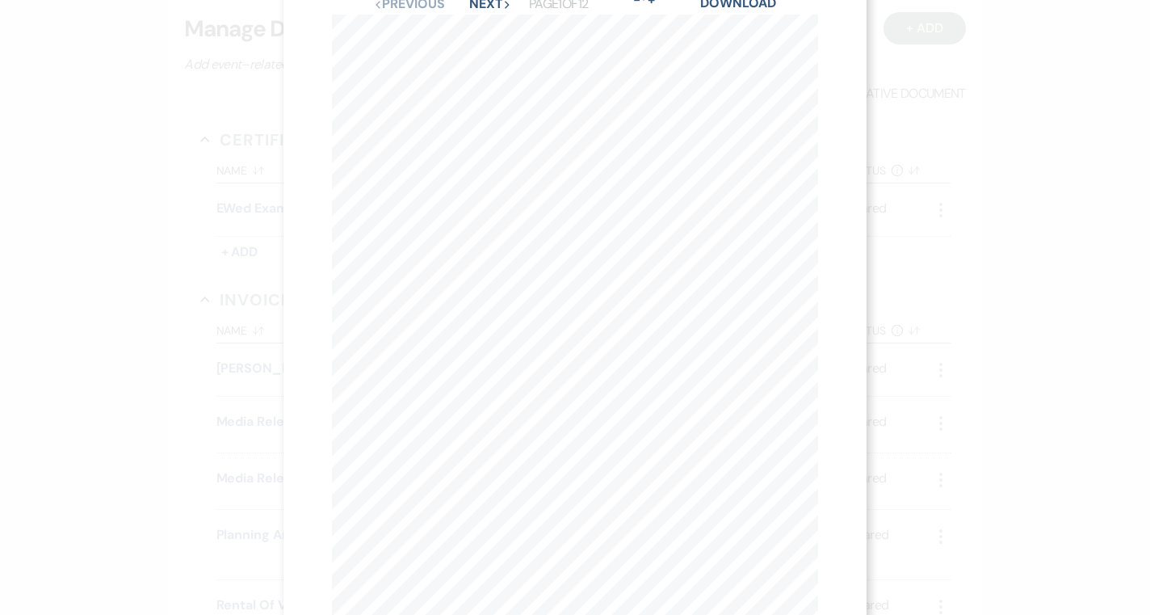
scroll to position [0, 0]
click at [487, 53] on button "Next Next" at bounding box center [490, 59] width 42 height 13
click at [806, 25] on use "button" at bounding box center [811, 21] width 13 height 13
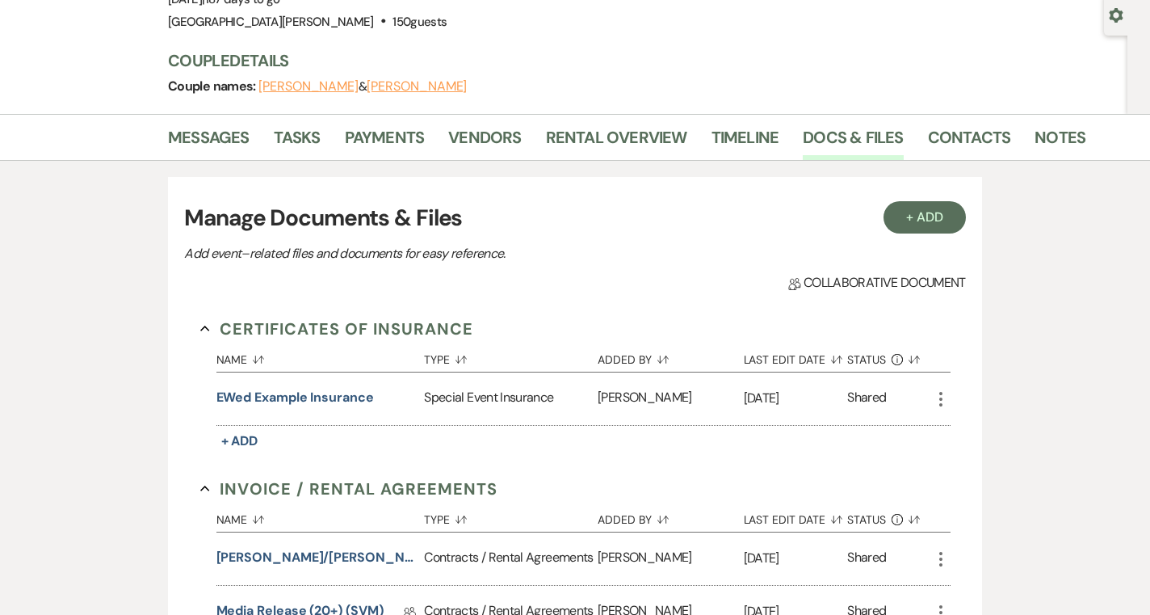
scroll to position [0, 0]
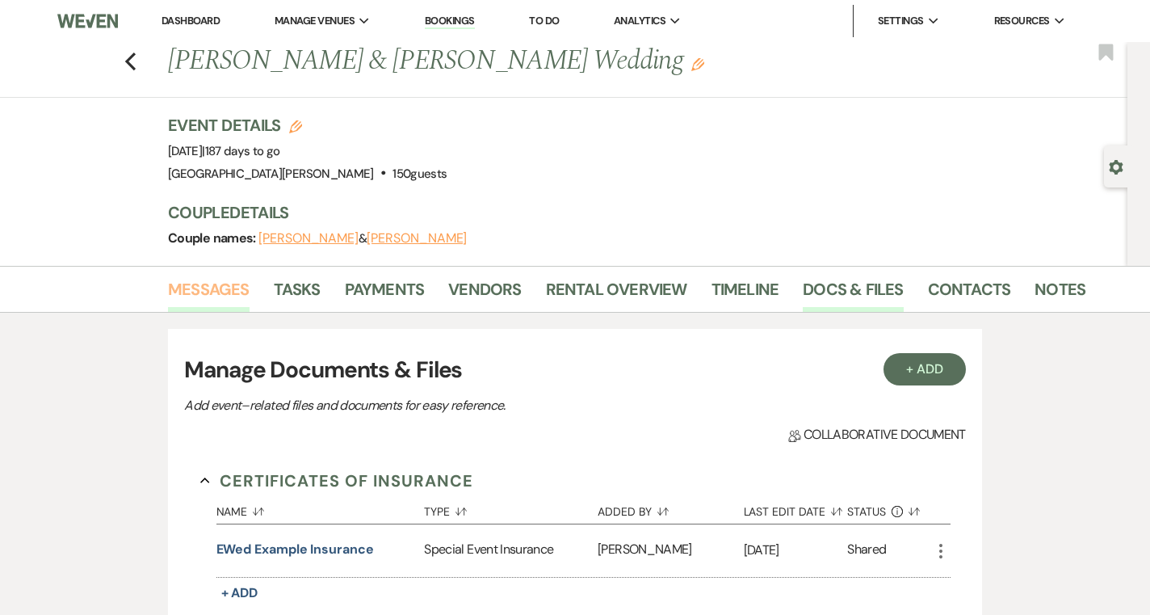
click at [205, 291] on link "Messages" at bounding box center [209, 294] width 82 height 36
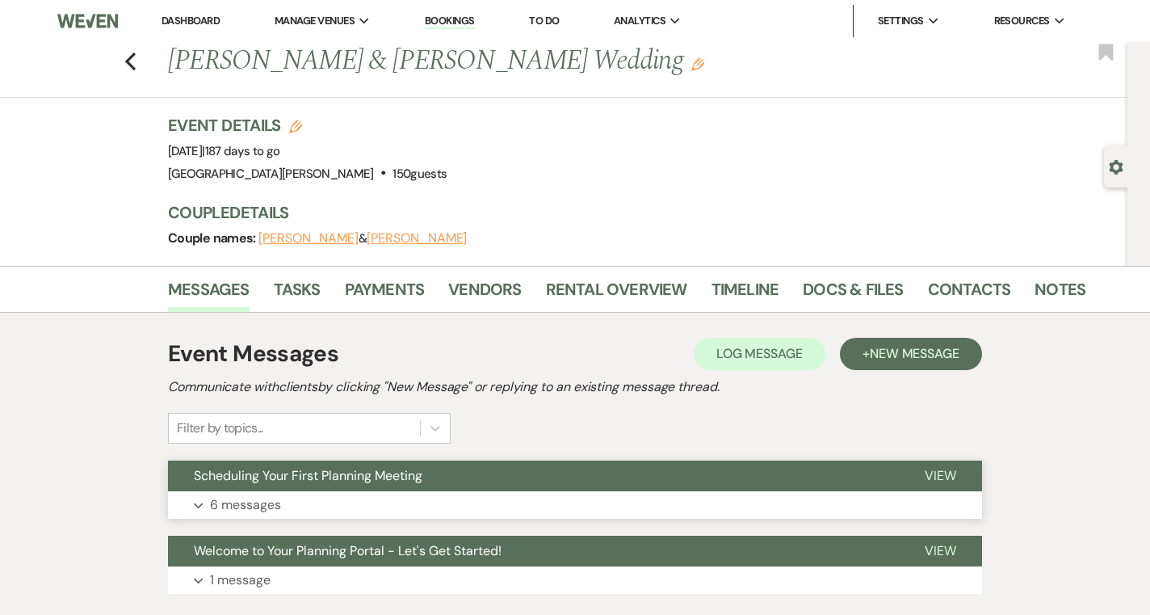
click at [440, 517] on button "Expand 6 messages" at bounding box center [575, 504] width 814 height 27
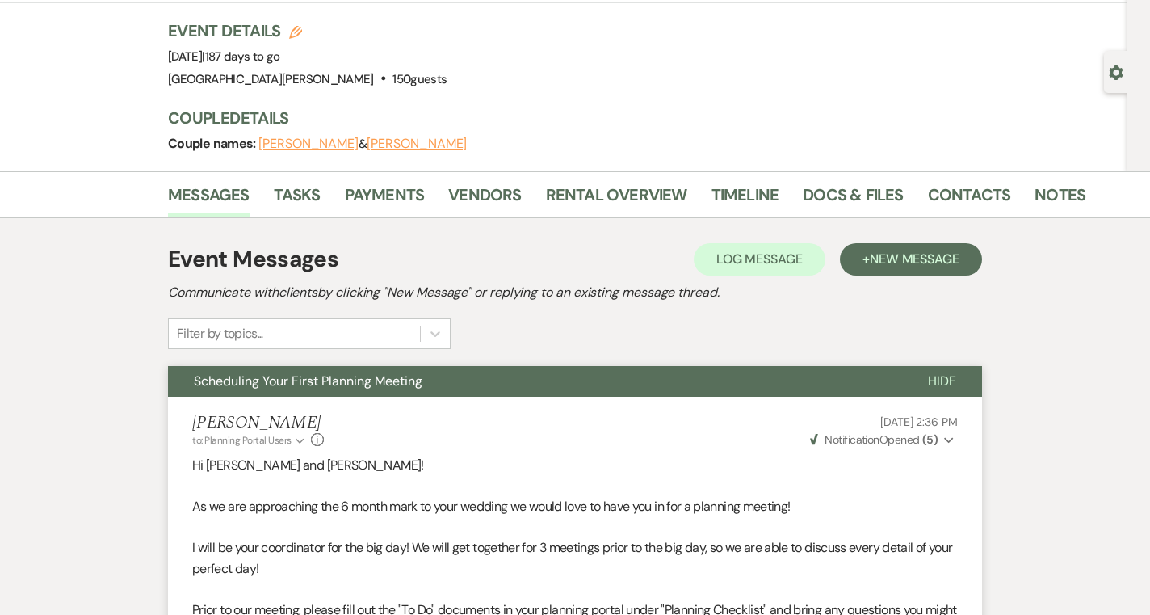
scroll to position [94, 0]
click at [475, 189] on link "Vendors" at bounding box center [484, 201] width 73 height 36
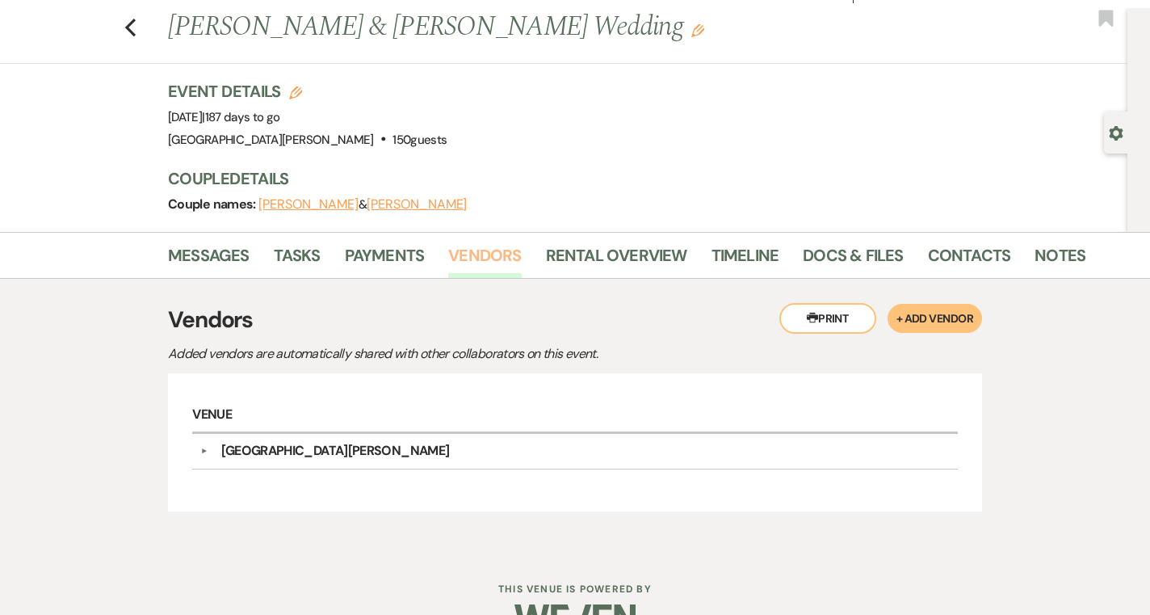
scroll to position [43, 0]
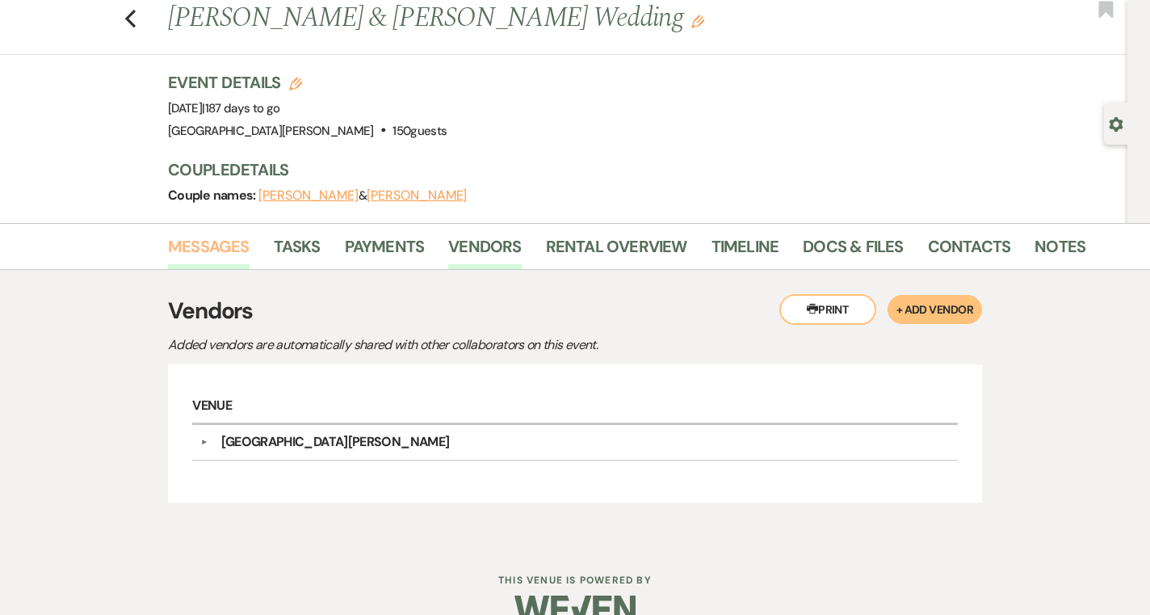
click at [225, 256] on link "Messages" at bounding box center [209, 251] width 82 height 36
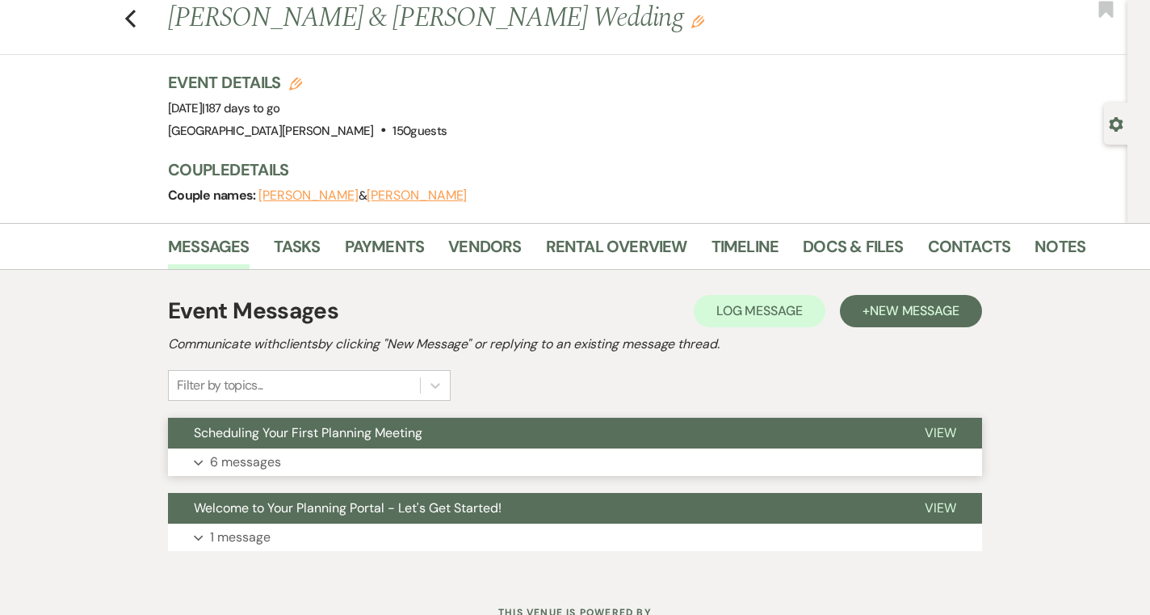
click at [367, 451] on button "Expand 6 messages" at bounding box center [575, 461] width 814 height 27
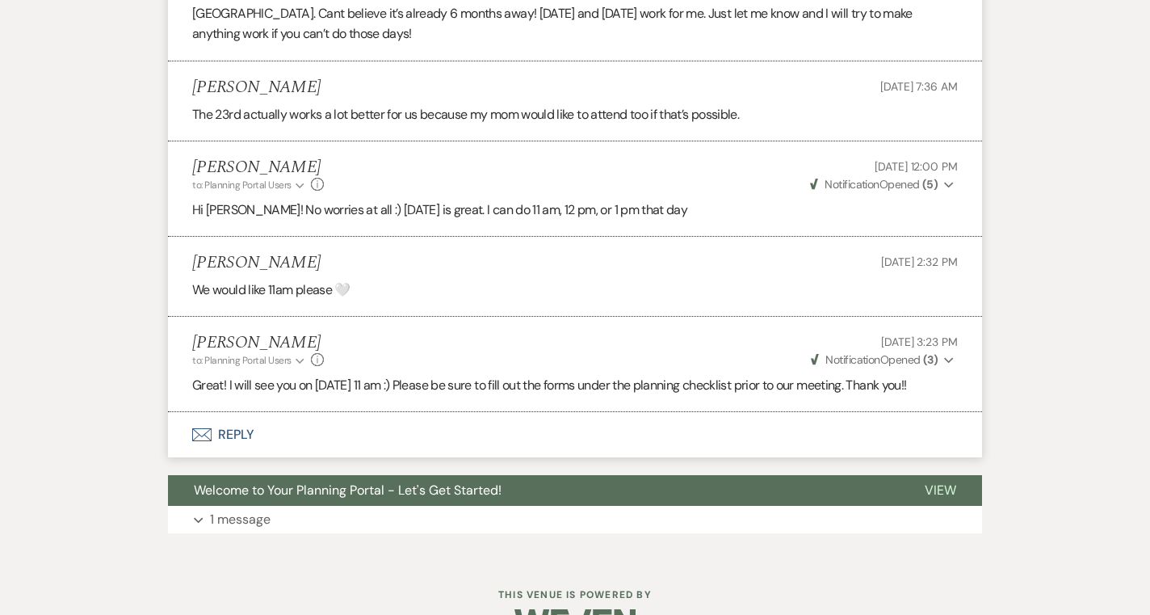
scroll to position [1148, 0]
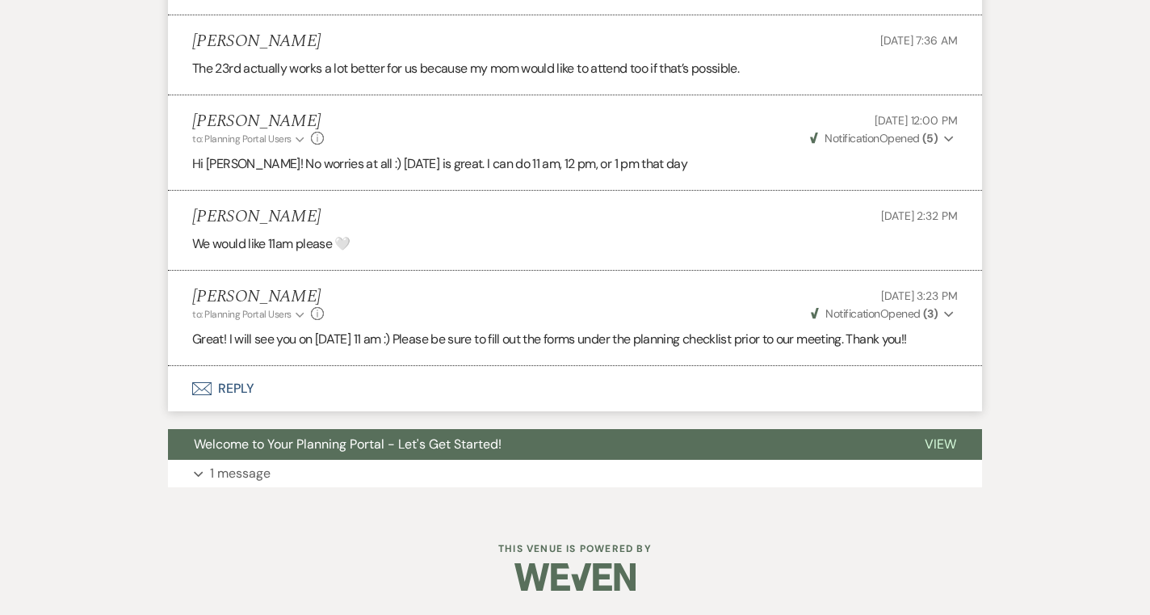
click at [597, 381] on button "Envelope Reply" at bounding box center [575, 388] width 814 height 45
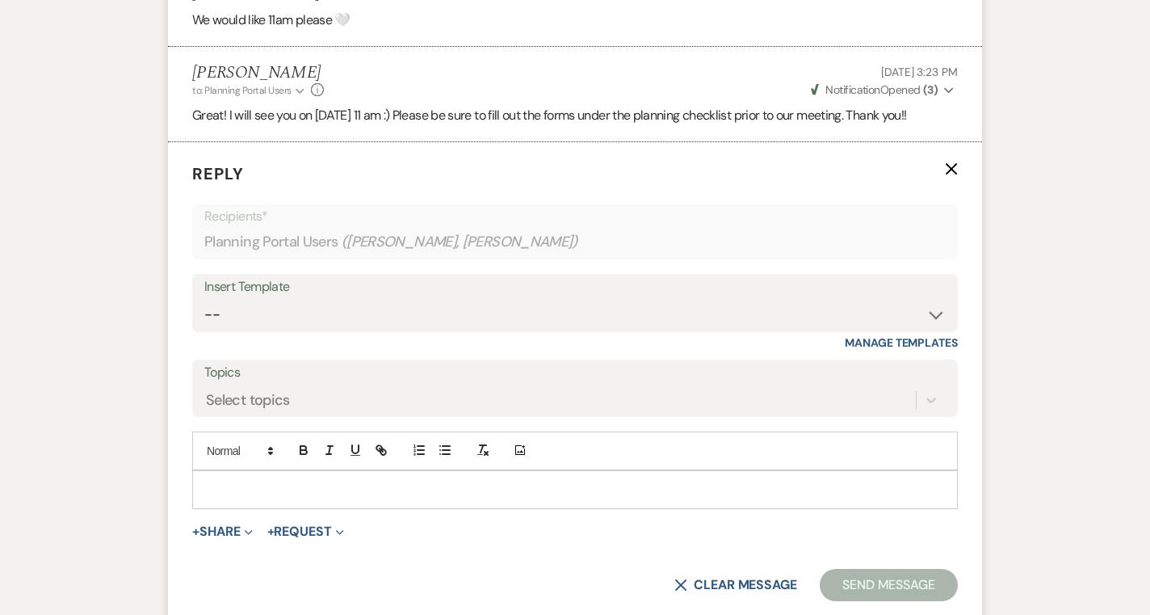
scroll to position [1374, 0]
click at [548, 490] on p at bounding box center [575, 487] width 740 height 18
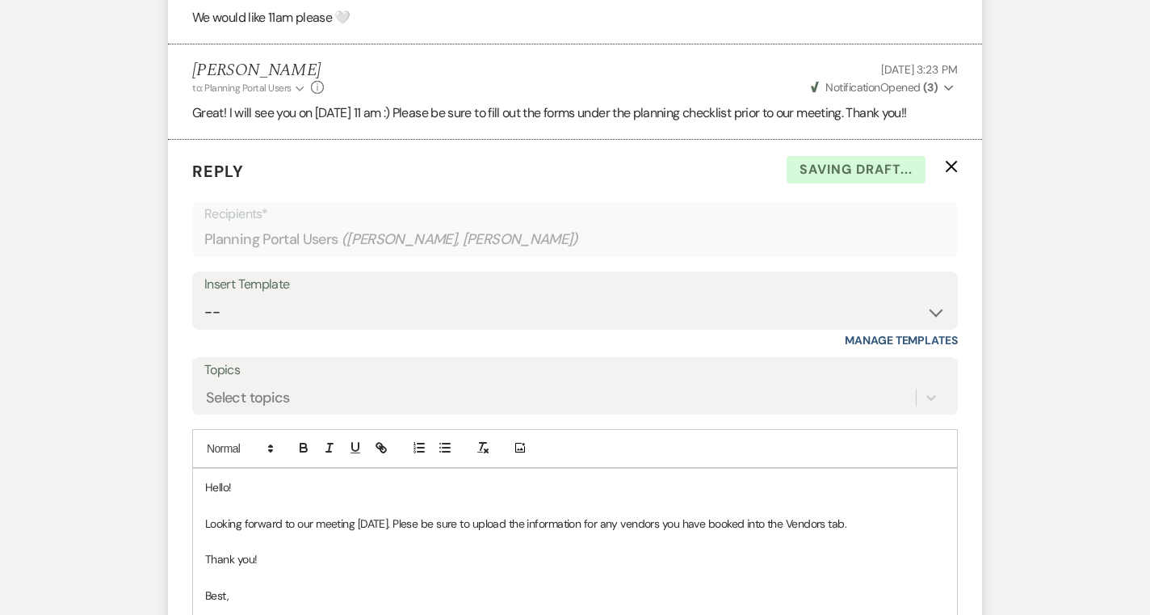
scroll to position [1380, 0]
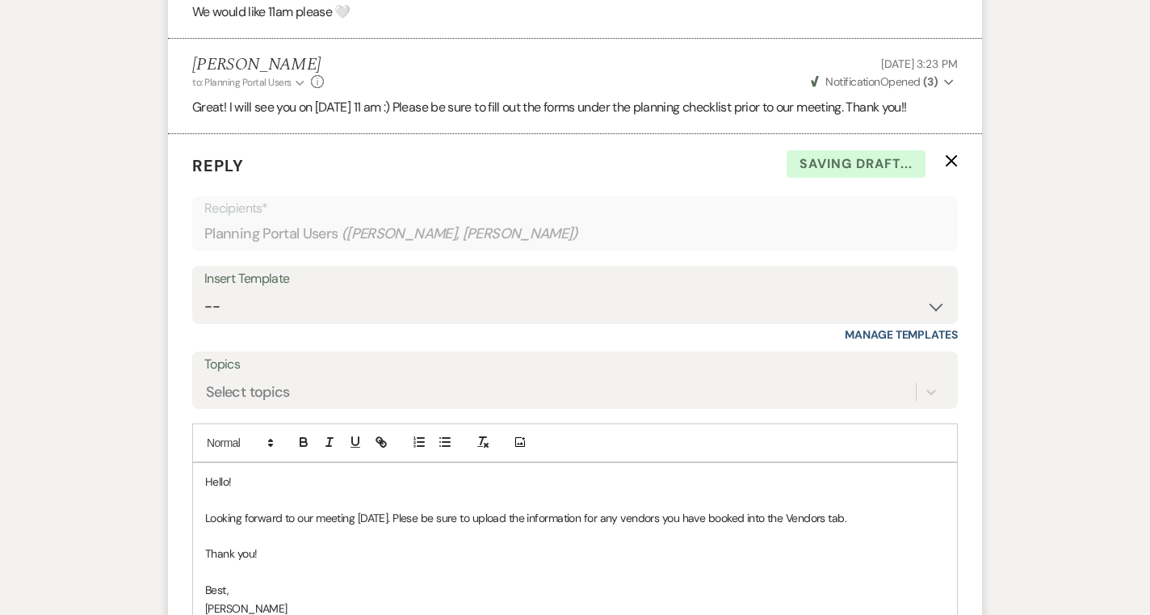
click at [404, 520] on p "Looking forward to our meeting tomorrow. Plese be sure to upload the informatio…" at bounding box center [575, 518] width 740 height 18
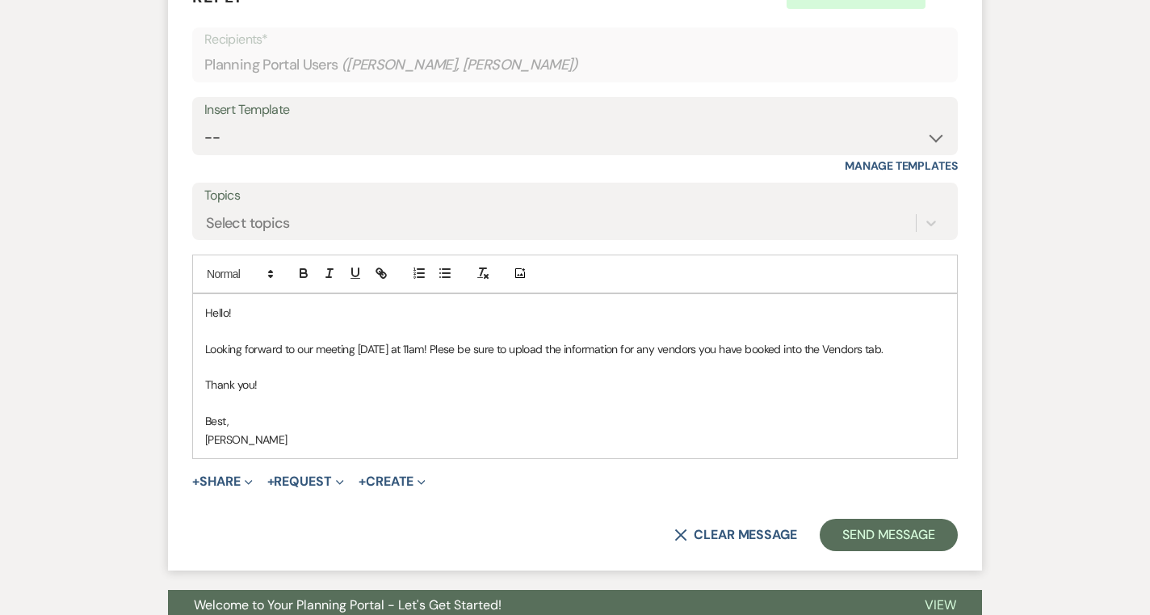
scroll to position [1565, 0]
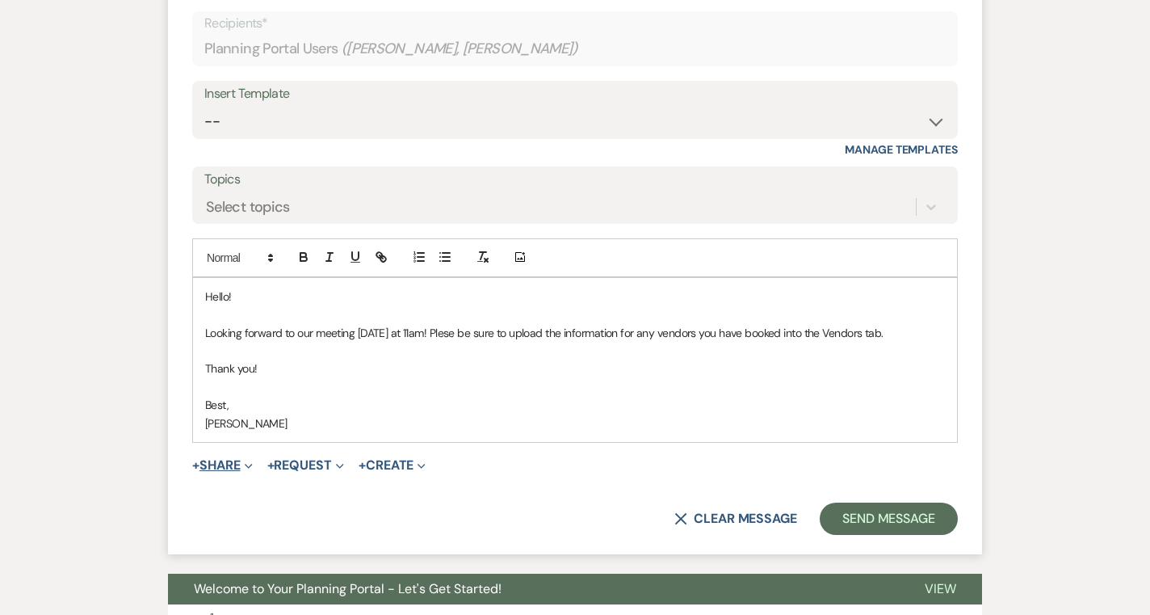
click at [234, 467] on button "+ Share Expand" at bounding box center [222, 465] width 61 height 13
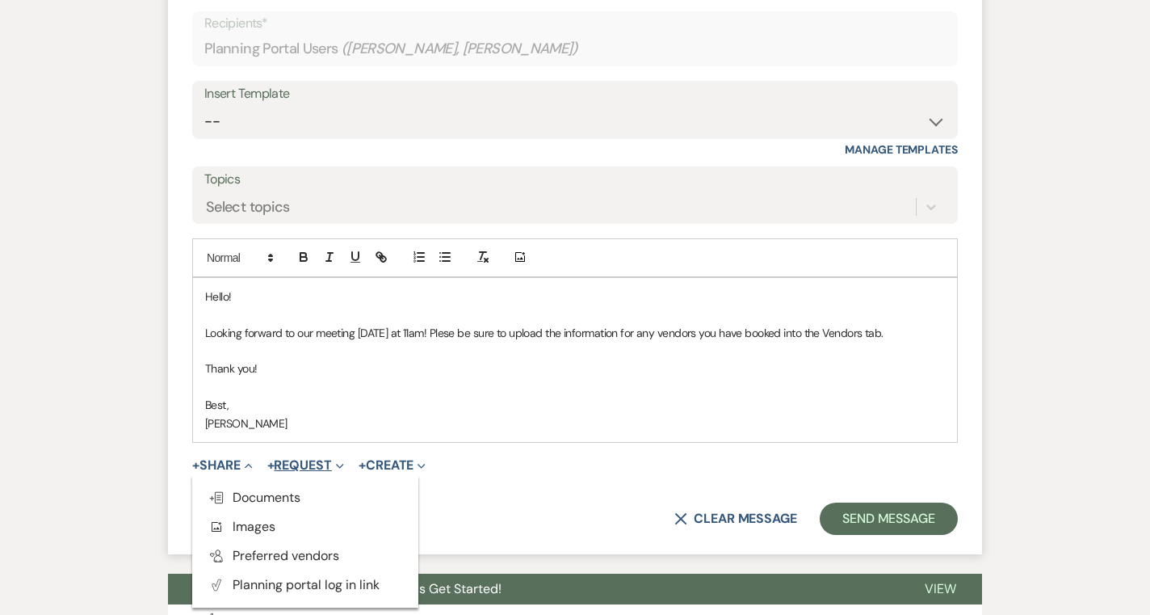
click at [294, 461] on button "+ Request Expand" at bounding box center [305, 465] width 77 height 13
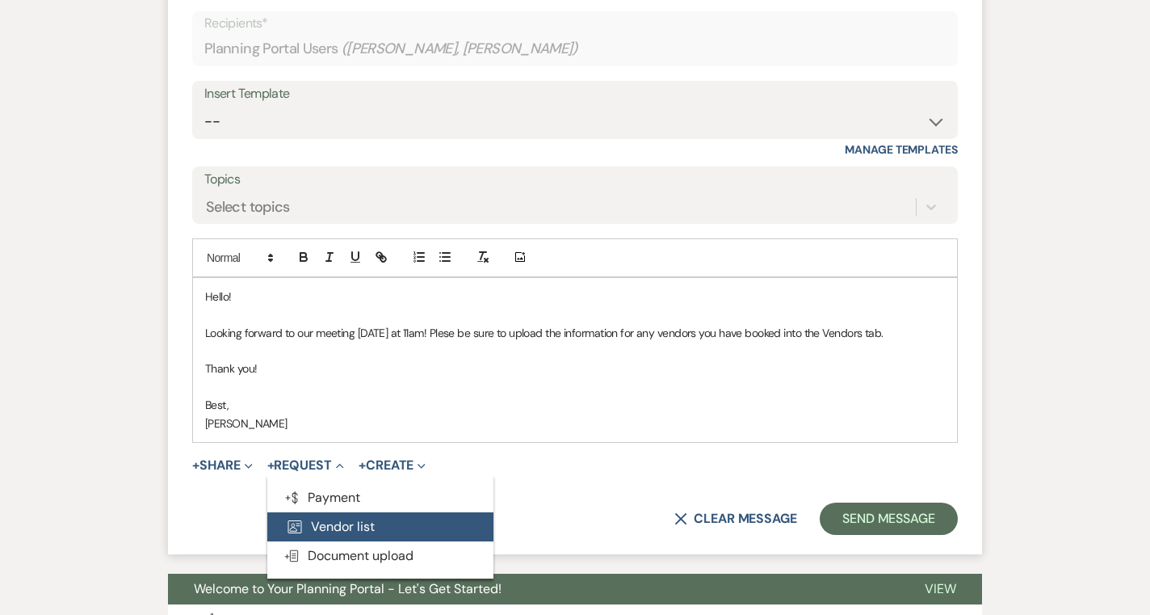
click at [321, 523] on button "Vendor List Vendor list" at bounding box center [380, 526] width 226 height 29
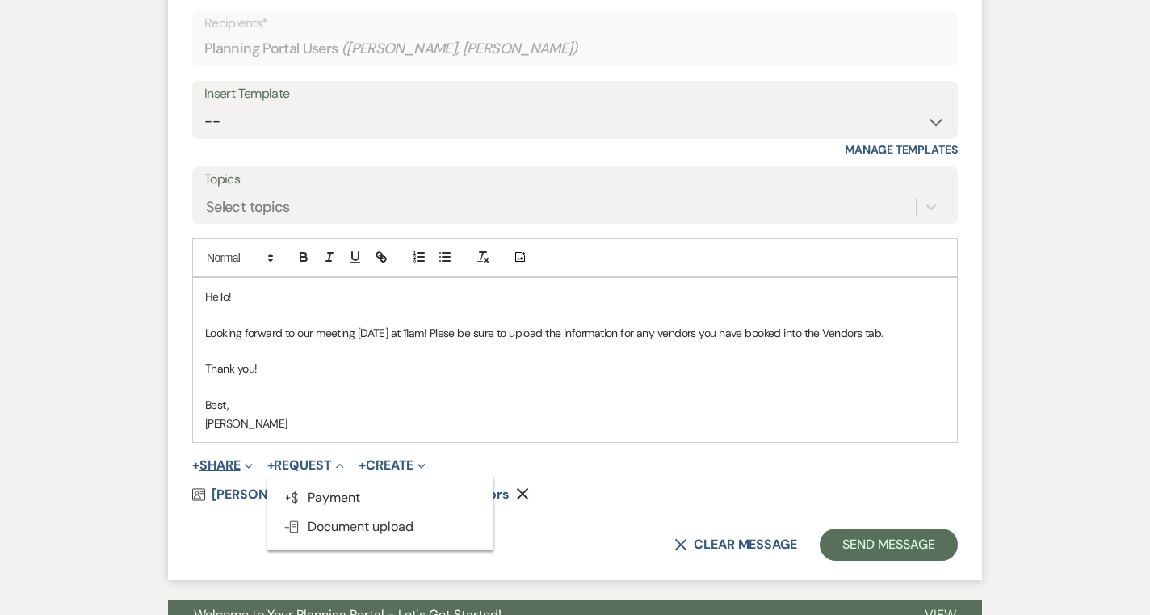
click at [237, 468] on button "+ Share Expand" at bounding box center [222, 465] width 61 height 13
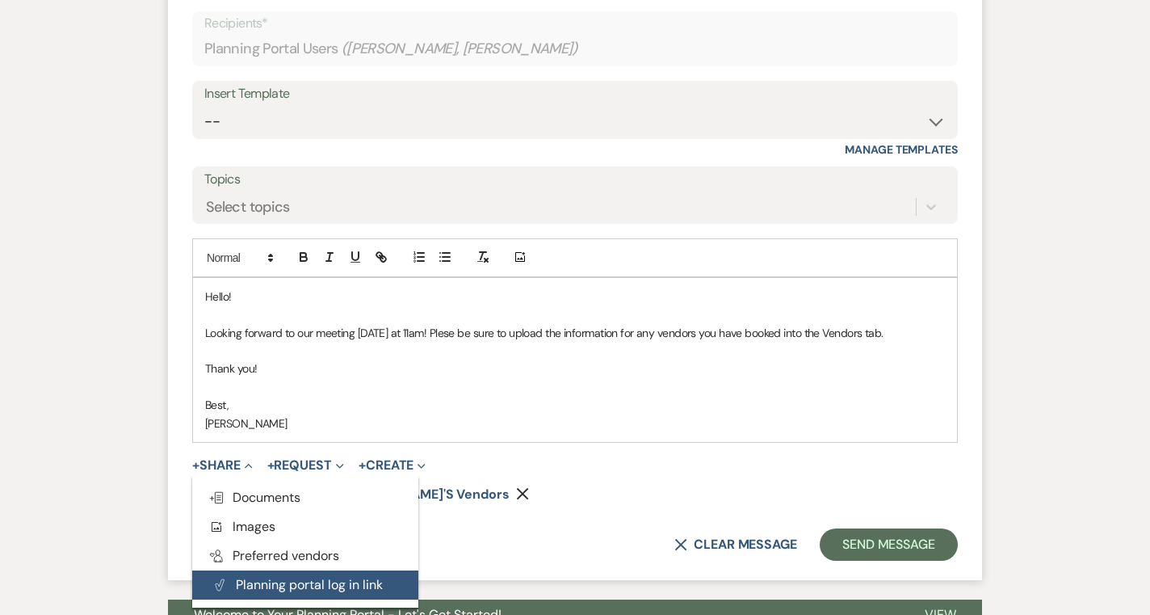
click at [292, 579] on button "Plan Portal Link Planning portal log in link" at bounding box center [305, 584] width 226 height 29
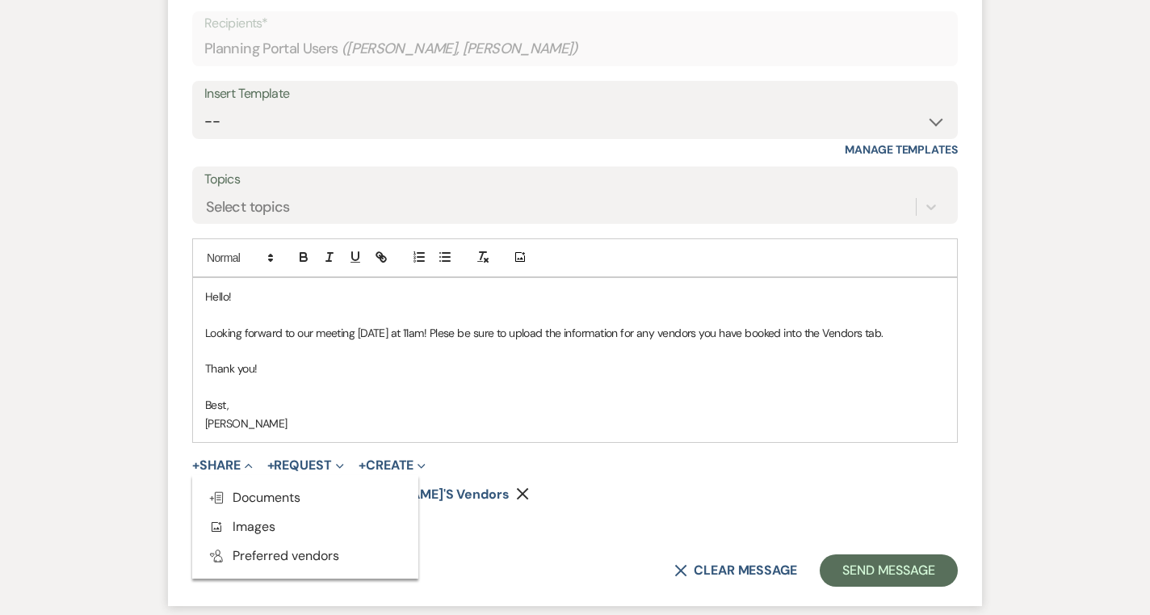
click at [518, 486] on form "Reply X Saving draft... Recipients* Planning Portal Users ( Taylor Morrow, Ian …" at bounding box center [575, 277] width 814 height 657
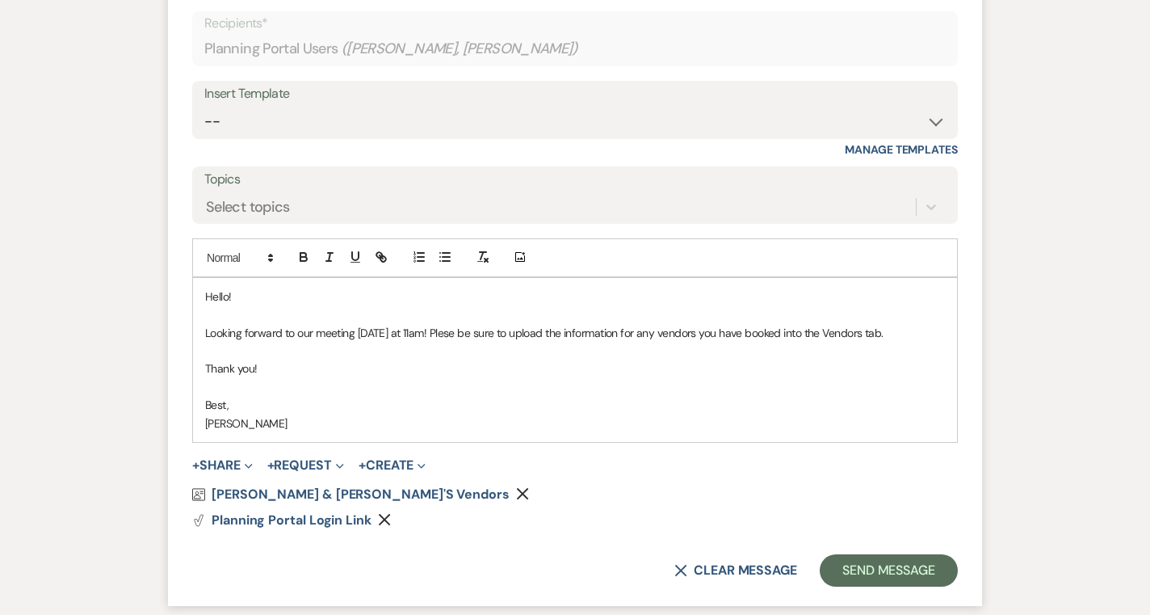
click at [800, 334] on p "Looking forward to our meeting tomorrow at 11am! Plese be sure to upload the in…" at bounding box center [575, 333] width 740 height 18
click at [675, 373] on p "Thank you!" at bounding box center [575, 368] width 740 height 18
click at [920, 565] on button "Send Message" at bounding box center [889, 570] width 138 height 32
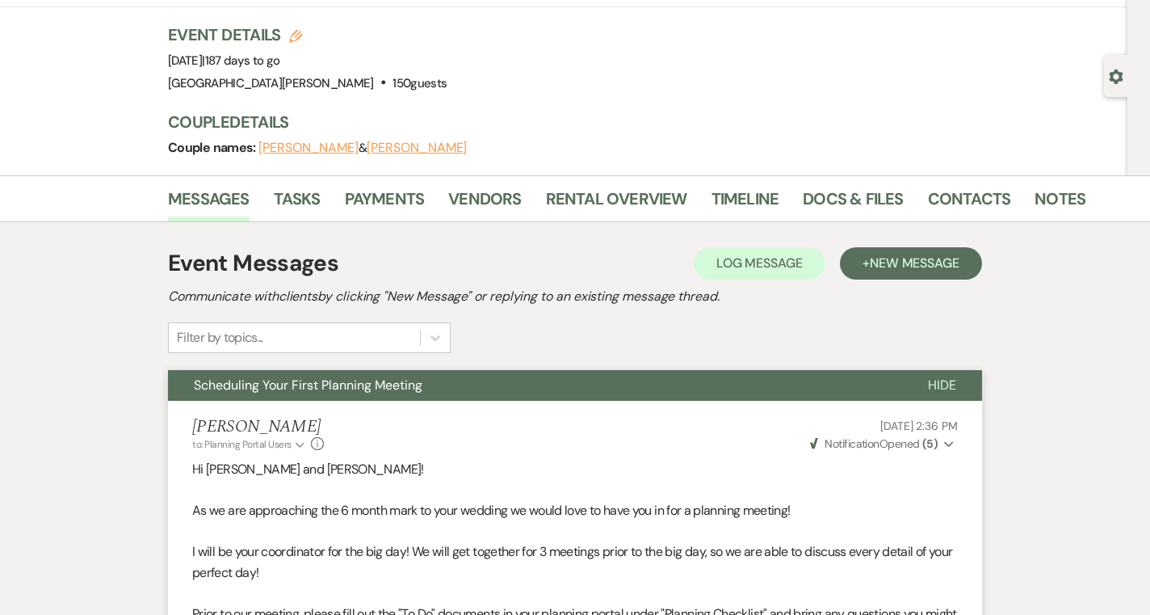
scroll to position [0, 0]
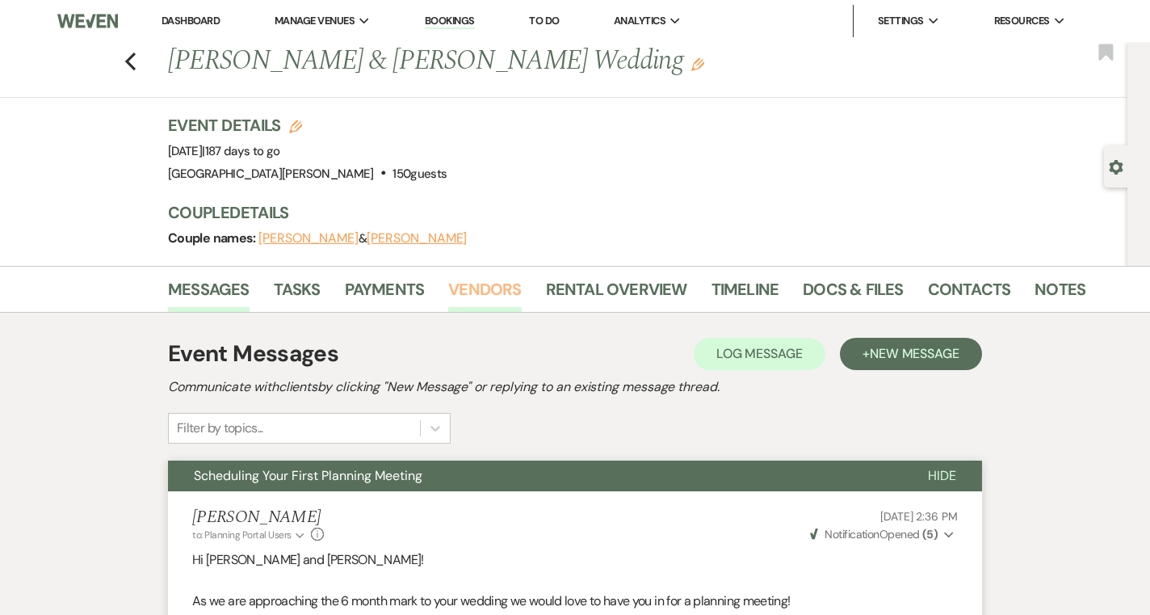
click at [485, 301] on link "Vendors" at bounding box center [484, 294] width 73 height 36
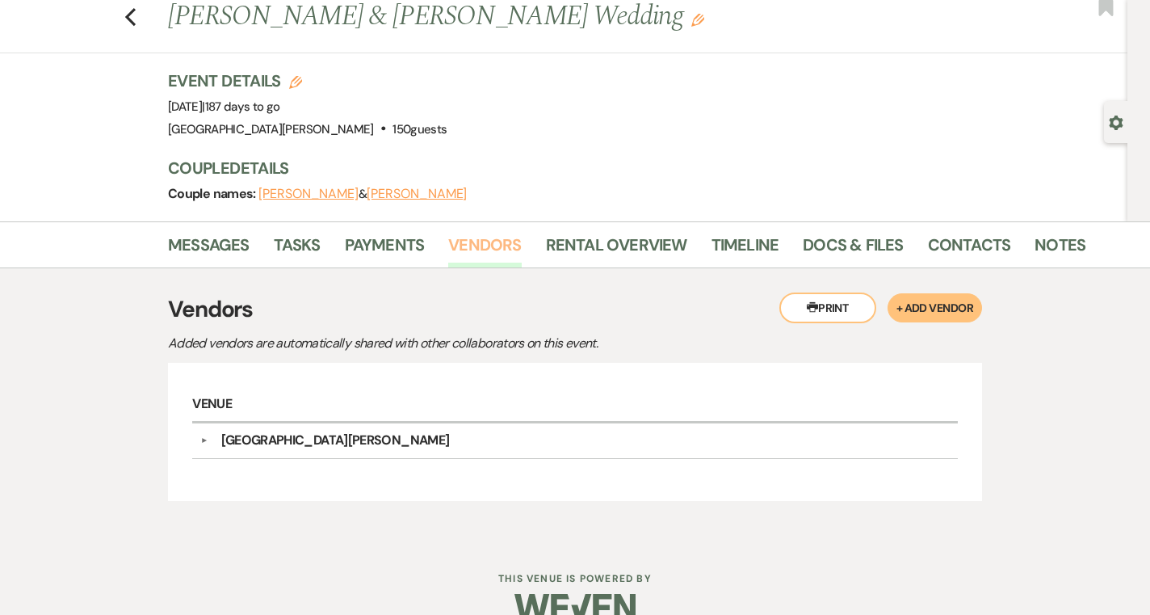
scroll to position [50, 0]
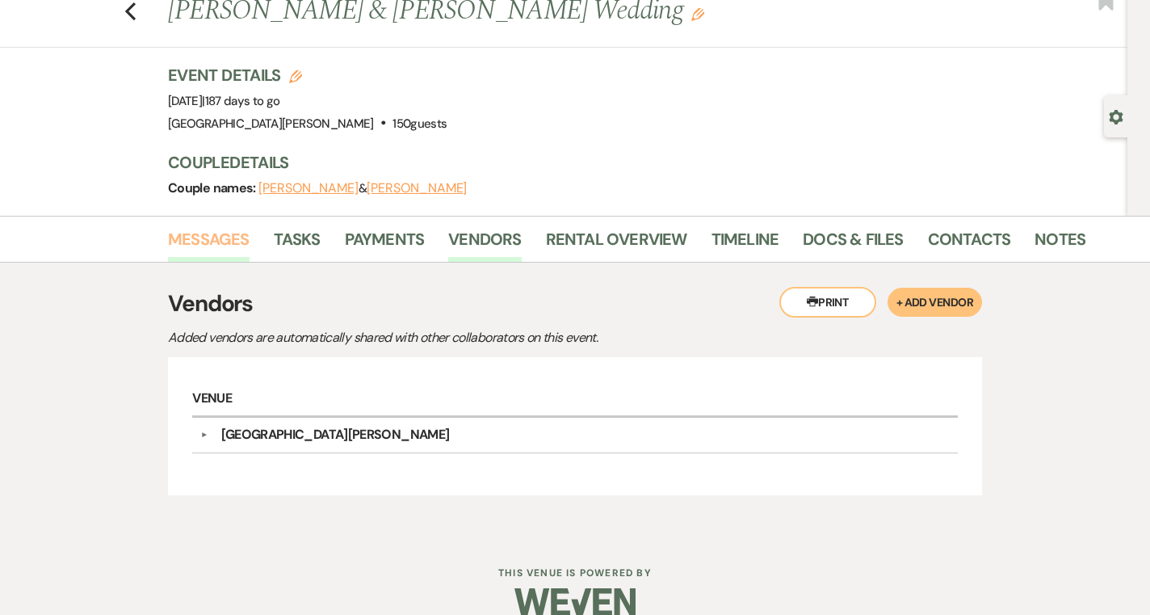
click at [212, 243] on link "Messages" at bounding box center [209, 244] width 82 height 36
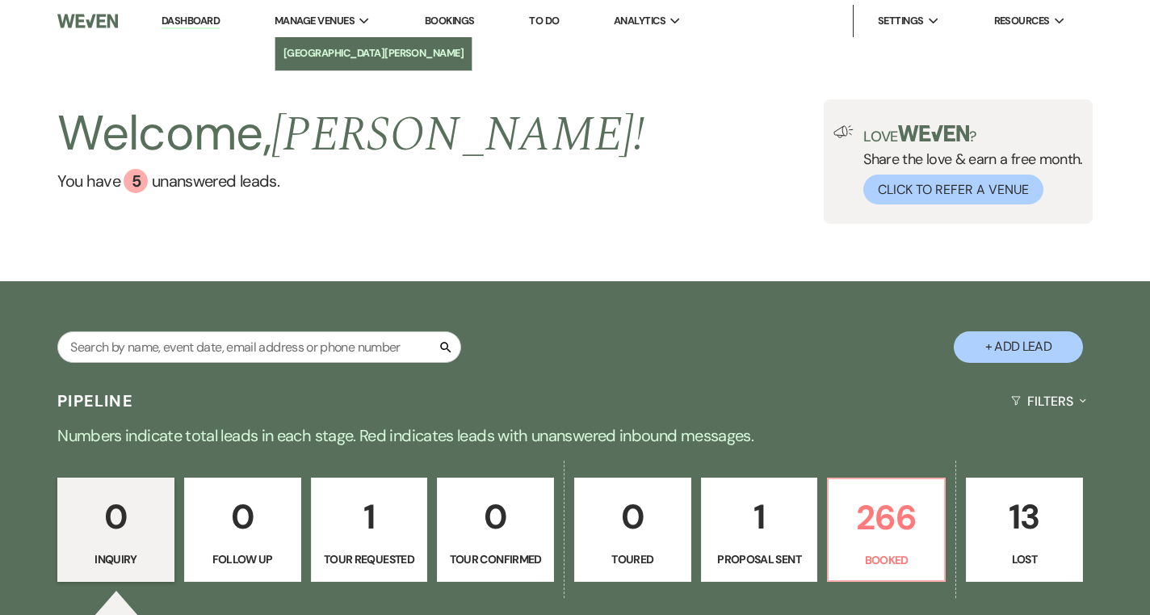
click at [349, 52] on li "[GEOGRAPHIC_DATA][PERSON_NAME]" at bounding box center [374, 53] width 181 height 16
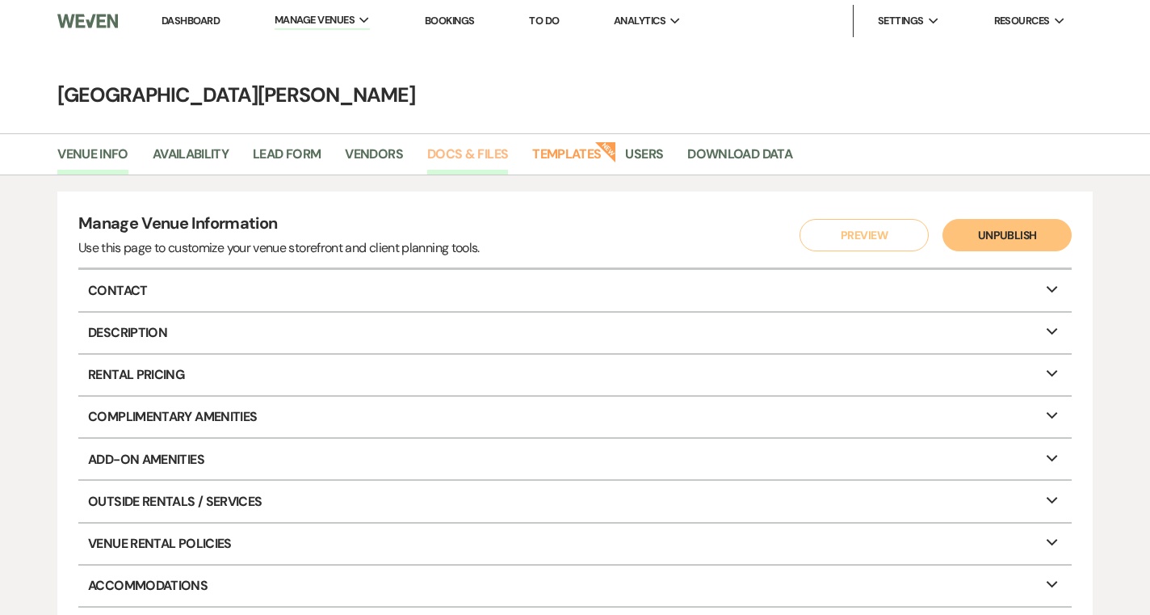
click at [476, 149] on link "Docs & Files" at bounding box center [467, 159] width 81 height 31
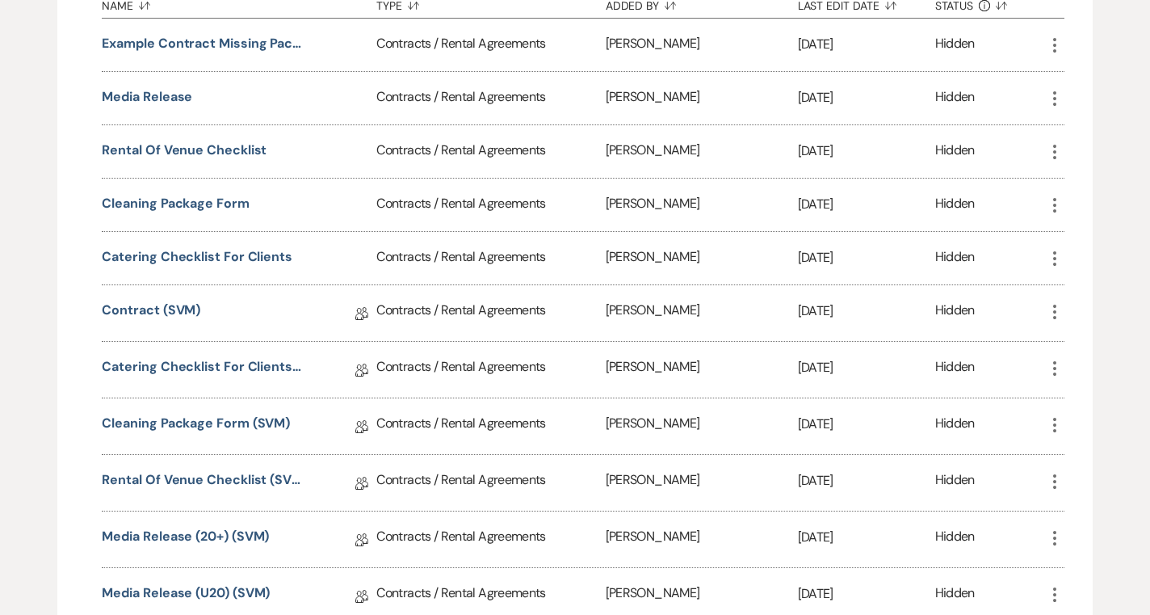
scroll to position [654, 0]
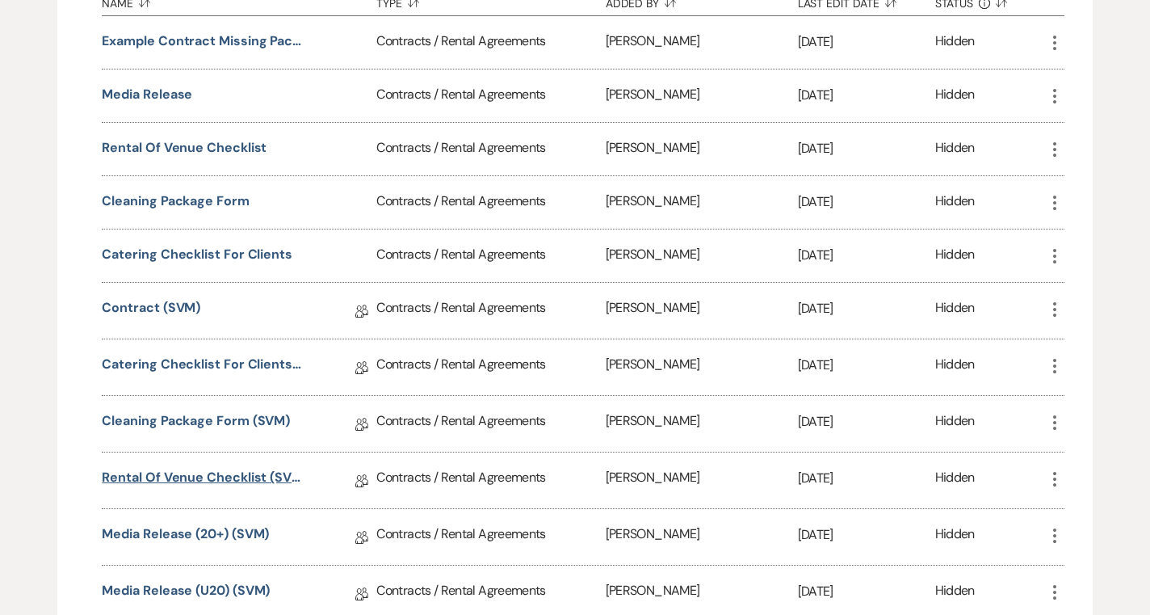
click at [284, 472] on link "Rental of Venue Checklist (SVM)" at bounding box center [203, 480] width 202 height 25
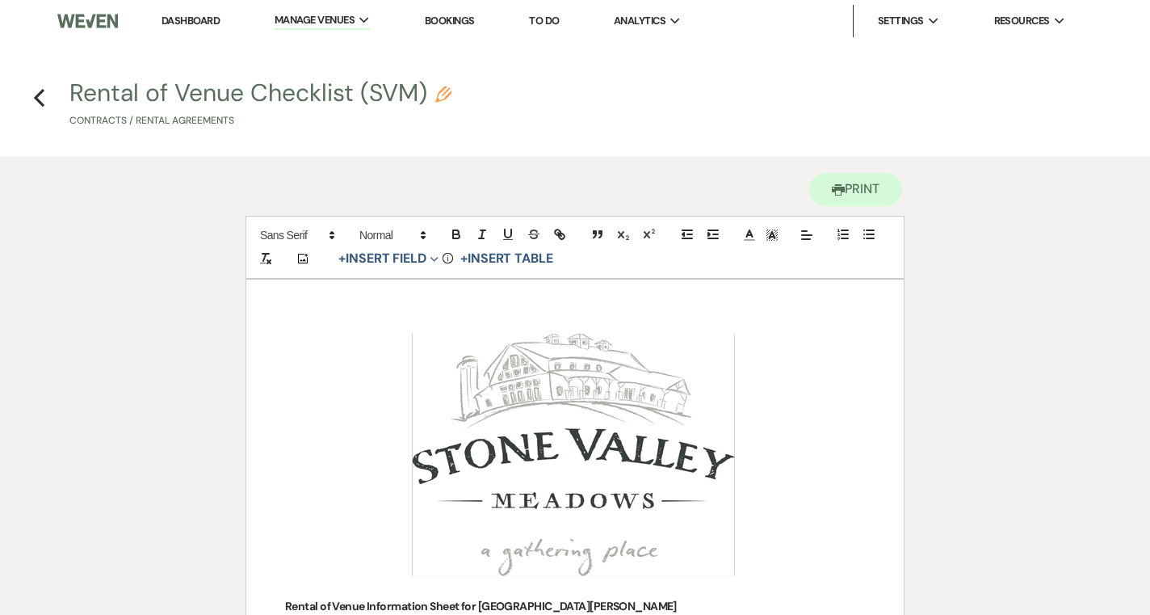
scroll to position [1521, 0]
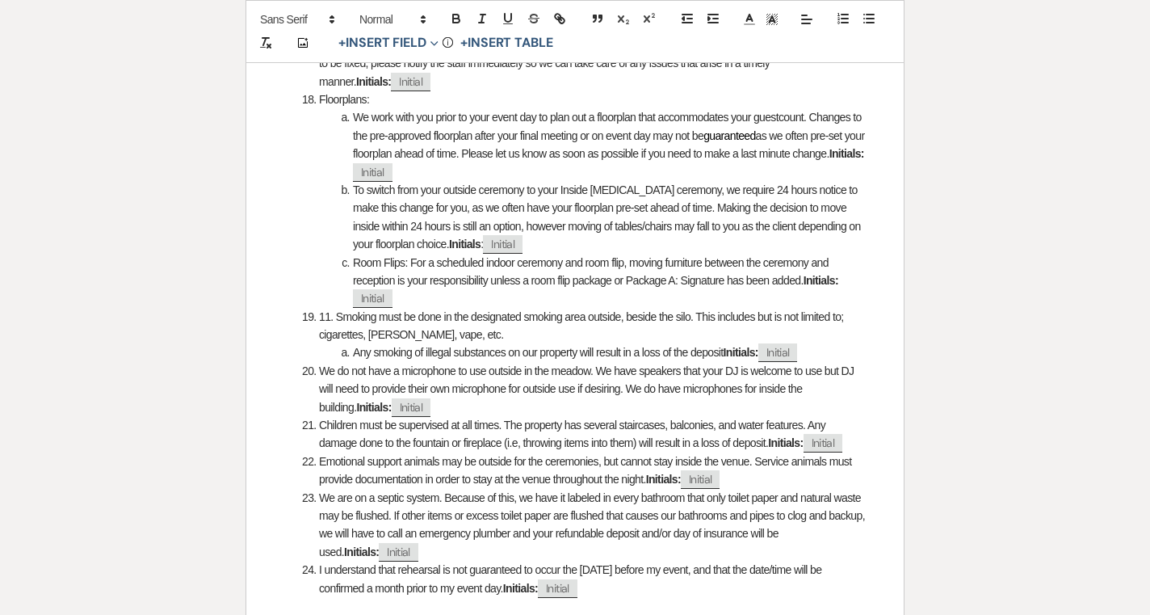
click at [695, 312] on span "11. Smoking must be done in the designated smoking area outside, beside the sil…" at bounding box center [582, 325] width 527 height 31
drag, startPoint x: 582, startPoint y: 346, endPoint x: 355, endPoint y: 344, distance: 227.0
click at [355, 346] on span "Any smoking of illegal substances on our property will result in a loss of the …" at bounding box center [538, 352] width 371 height 13
click at [640, 347] on span "Marajuana is not permitted and will result in a loss of the deposit" at bounding box center [496, 352] width 287 height 13
click at [776, 332] on li "11. Smoking must be done in the designated smoking area outside, beside the sil…" at bounding box center [583, 326] width 563 height 36
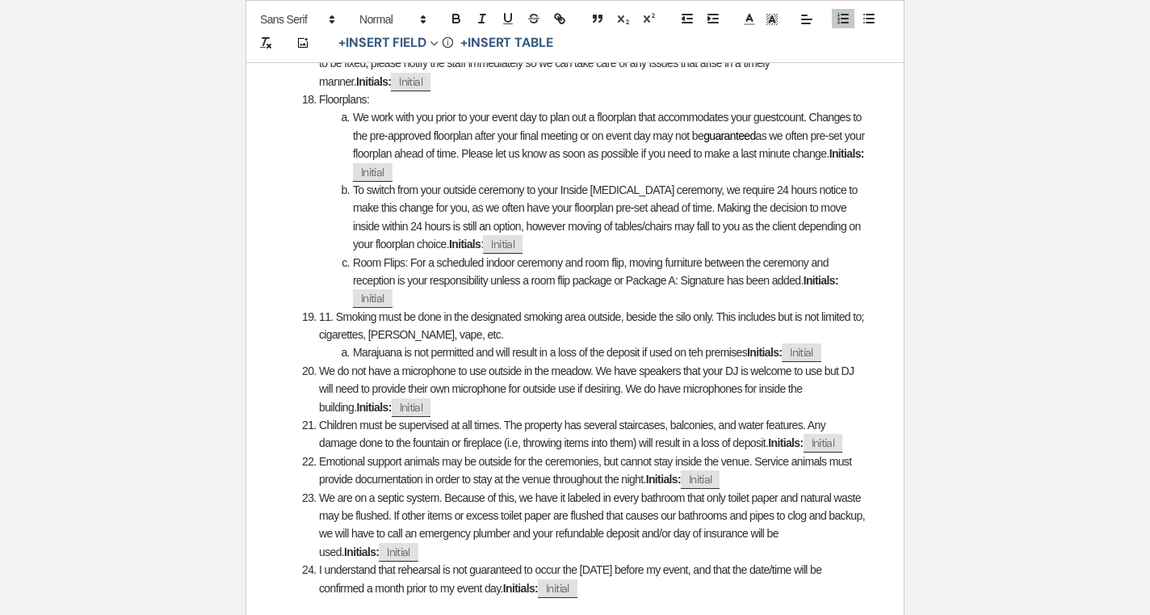
click at [747, 347] on span "Marajuana is not permitted and will result in a loss of the deposit if used on …" at bounding box center [550, 352] width 394 height 13
click at [646, 329] on li "11. Smoking must be done in the designated smoking area outside, beside the sil…" at bounding box center [583, 326] width 563 height 36
click at [705, 348] on span "Marajuana is not permitted and will result in a loss of the deposit if used on …" at bounding box center [551, 352] width 397 height 13
click at [667, 397] on li "We do not have a microphone to use outside in the meadow. We have speakers that…" at bounding box center [583, 389] width 563 height 54
click at [505, 391] on li "We do not have a microphone to use outside in the meadow. We have speakers that…" at bounding box center [583, 389] width 563 height 54
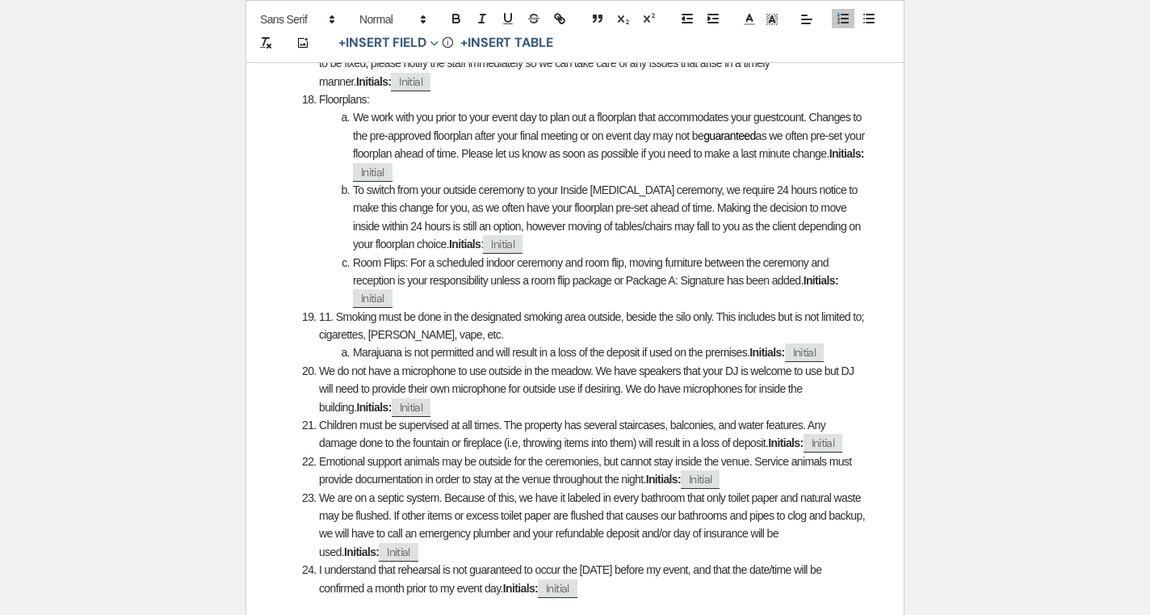
click at [337, 310] on span "11. Smoking must be done in the designated smoking area outside, beside the sil…" at bounding box center [593, 325] width 548 height 31
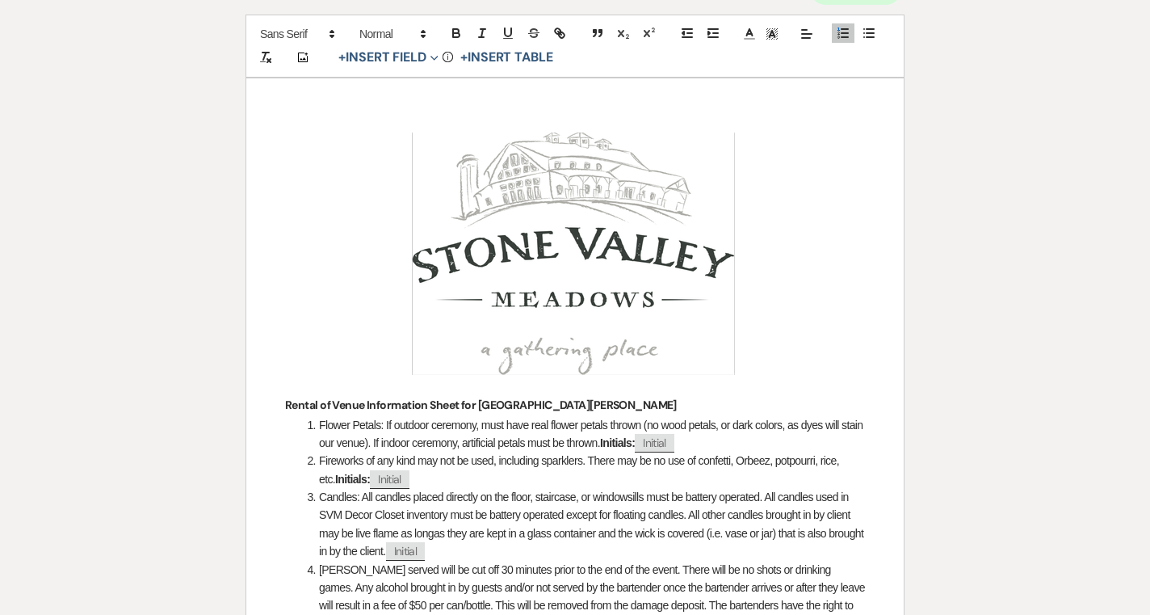
scroll to position [132, 0]
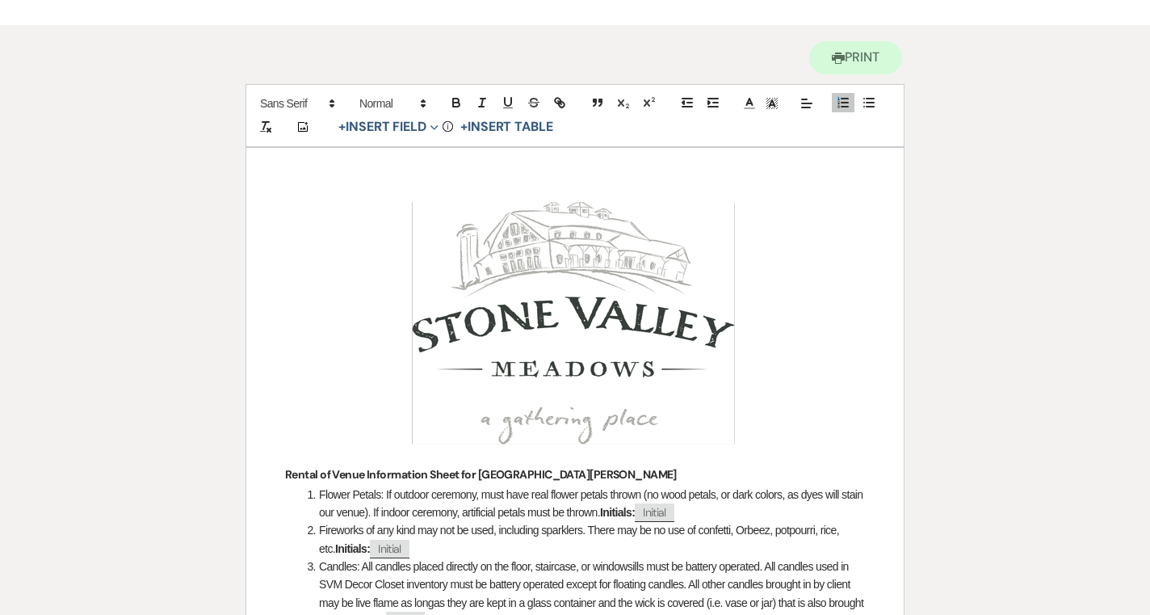
click at [500, 506] on span "Flower Petals: If outdoor ceremony, must have real flower petals thrown (no woo…" at bounding box center [592, 503] width 547 height 31
